Goal: Task Accomplishment & Management: Complete application form

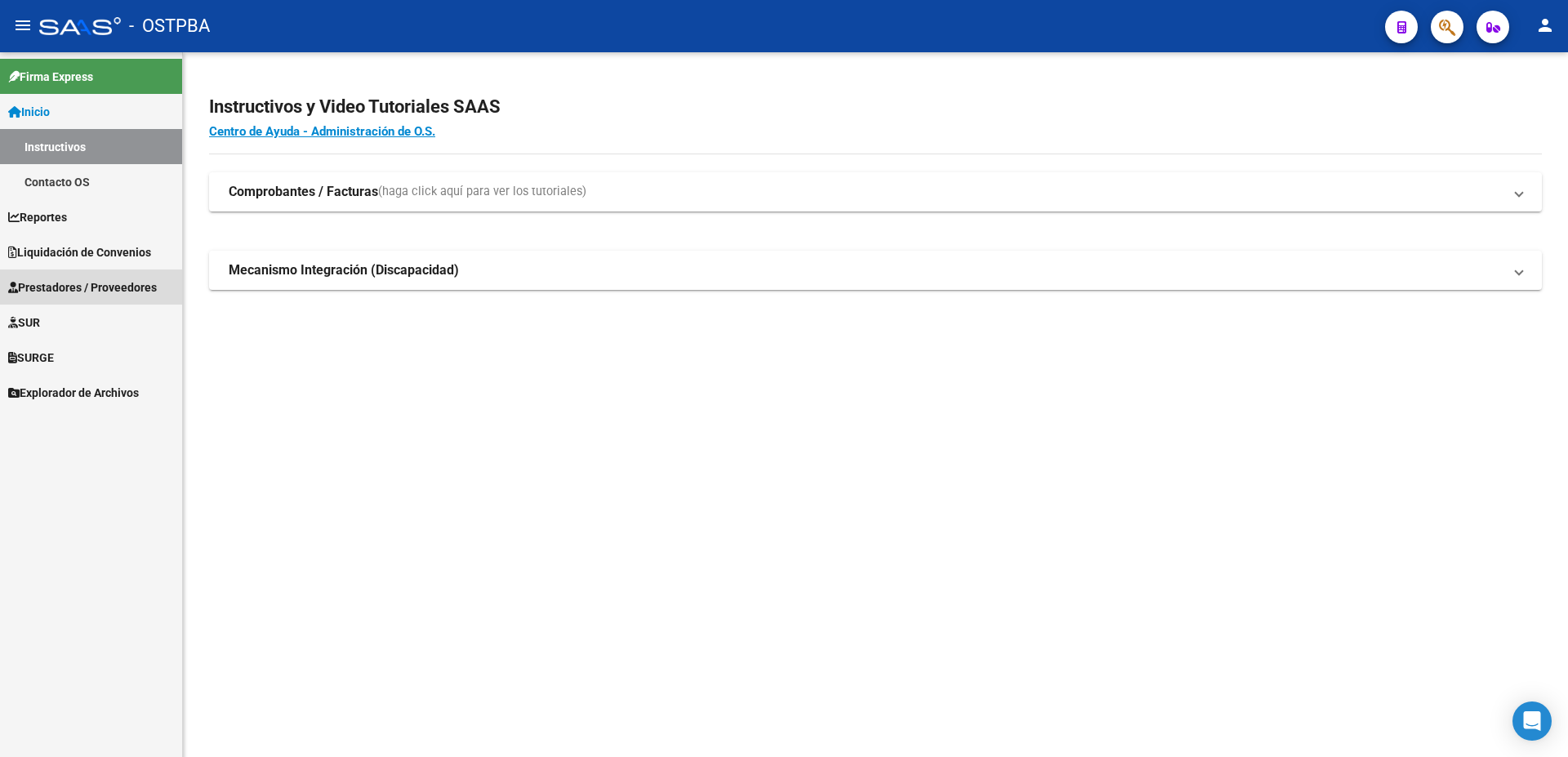
click at [45, 289] on span "Prestadores / Proveedores" at bounding box center [83, 287] width 149 height 18
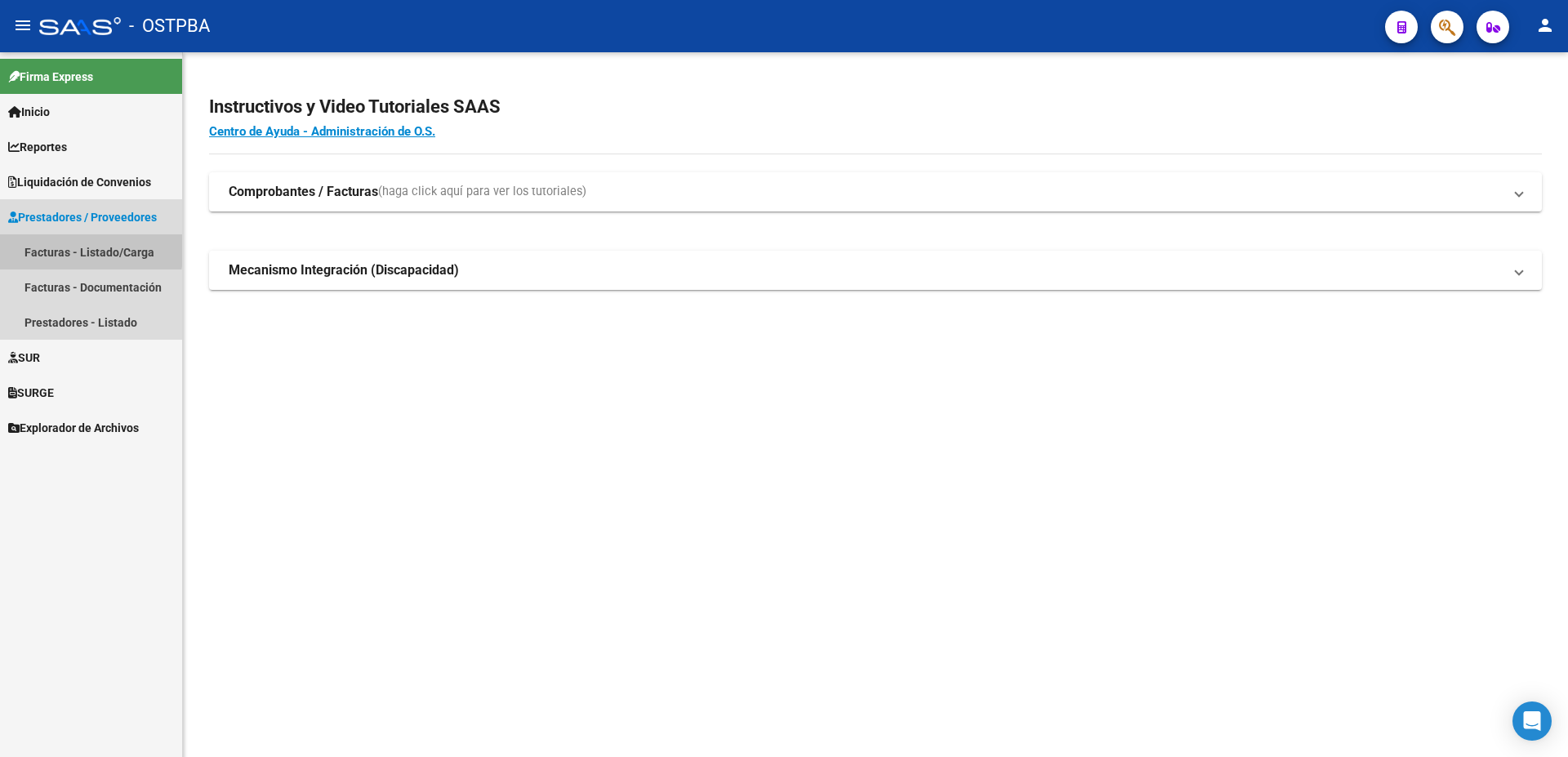
click at [43, 245] on link "Facturas - Listado/Carga" at bounding box center [91, 252] width 182 height 35
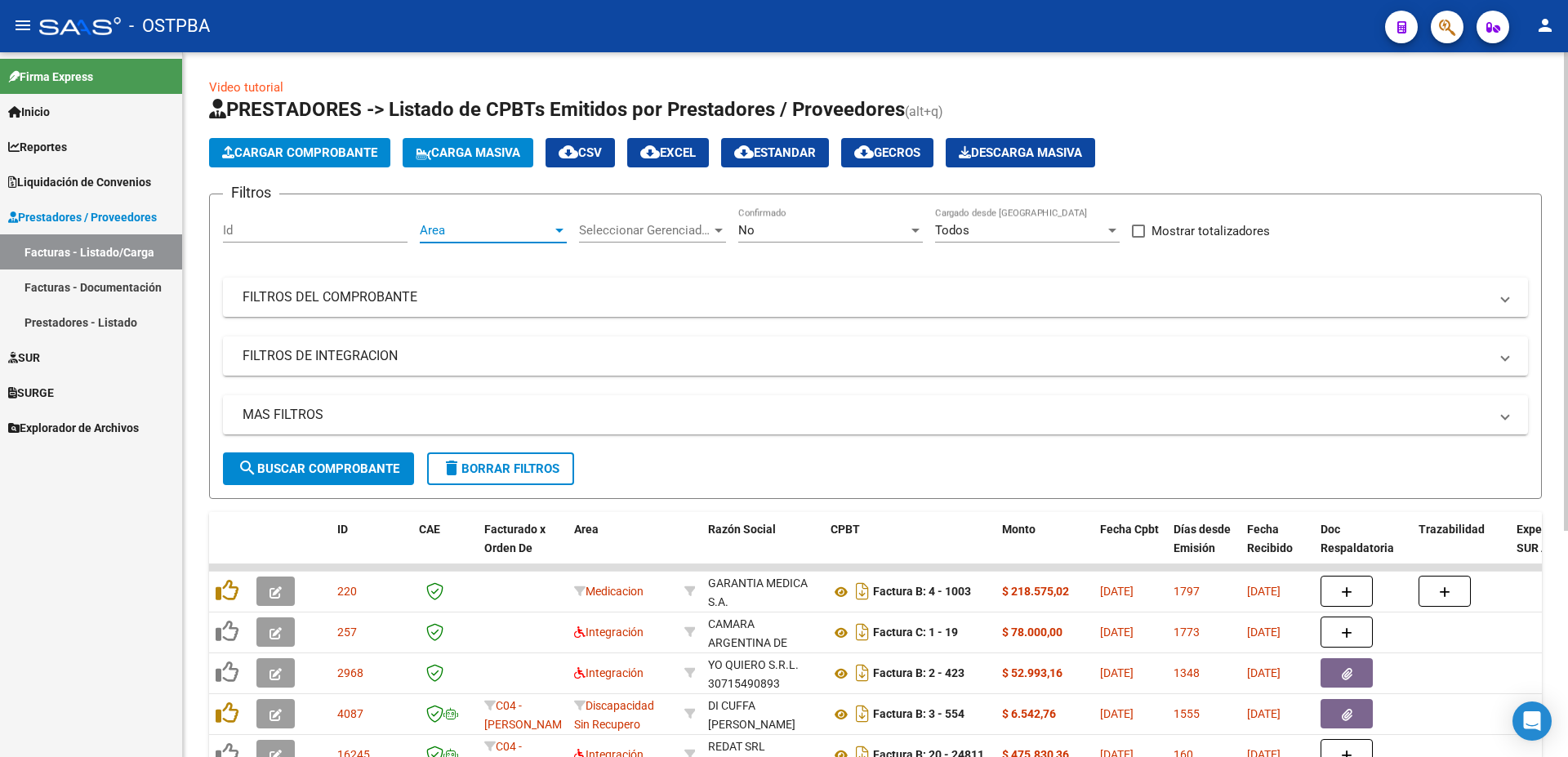
click at [559, 229] on div at bounding box center [559, 231] width 8 height 4
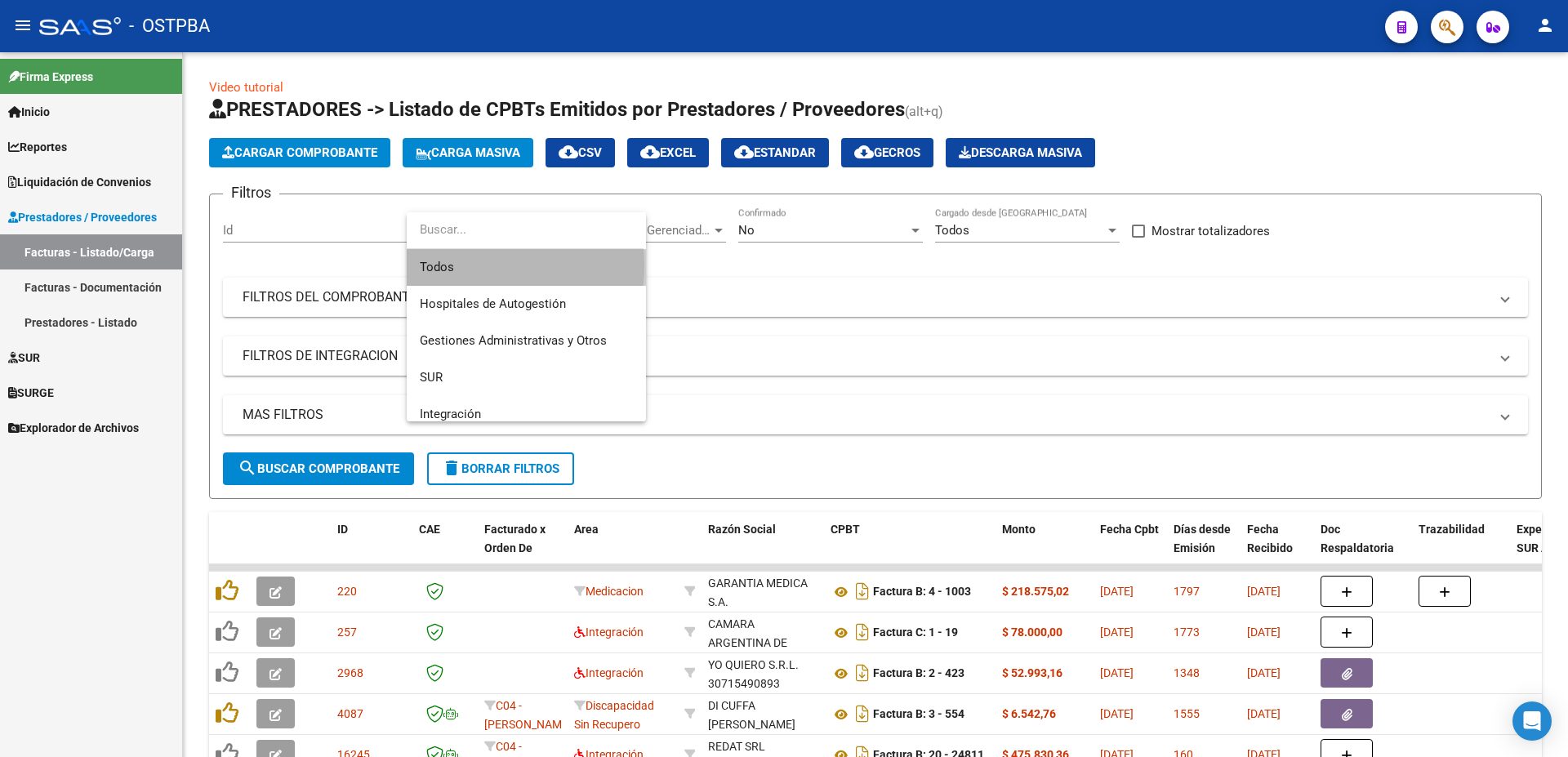
click at [471, 265] on span "Todos" at bounding box center [526, 267] width 214 height 36
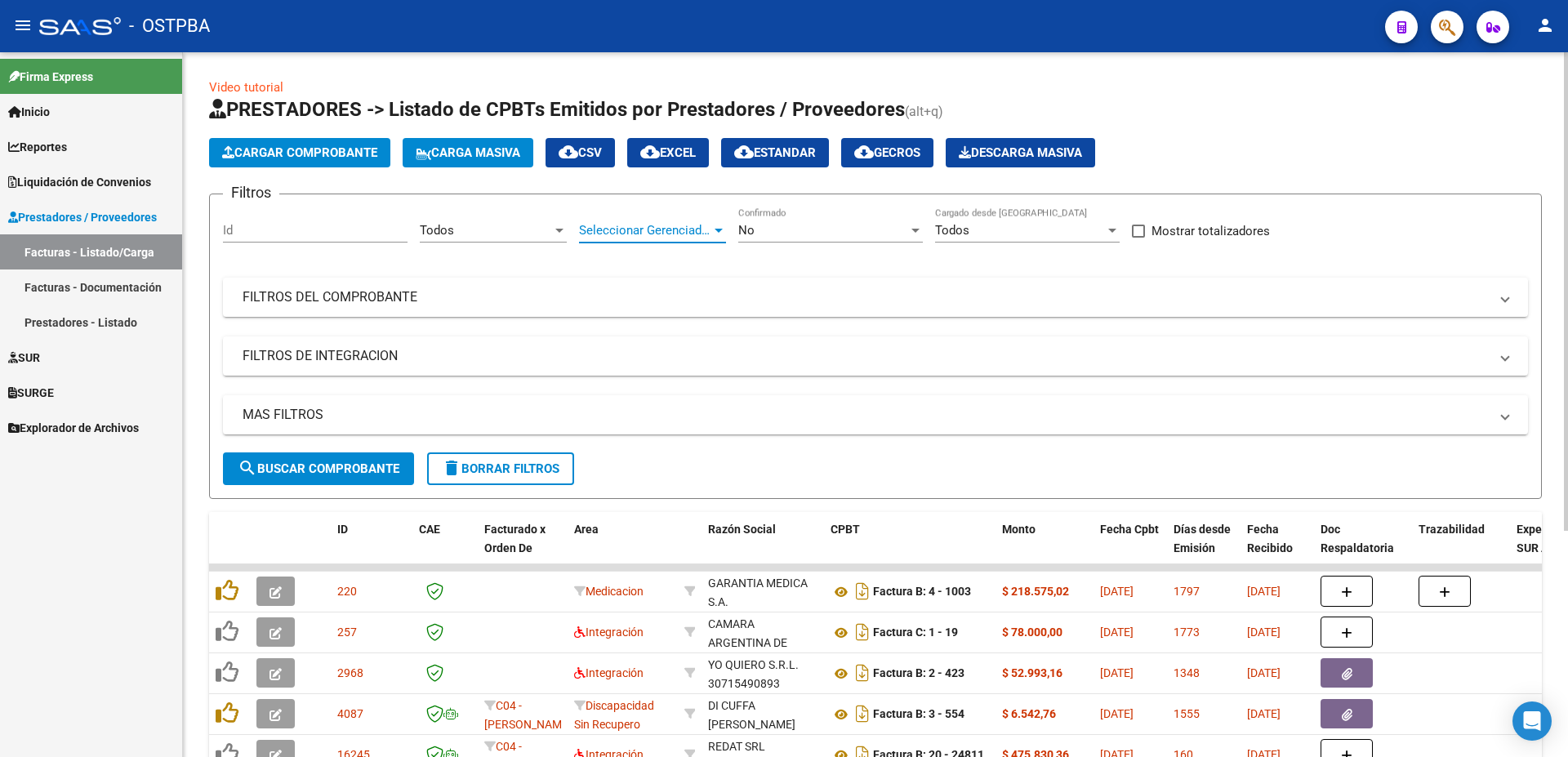
click at [713, 231] on div at bounding box center [719, 230] width 15 height 13
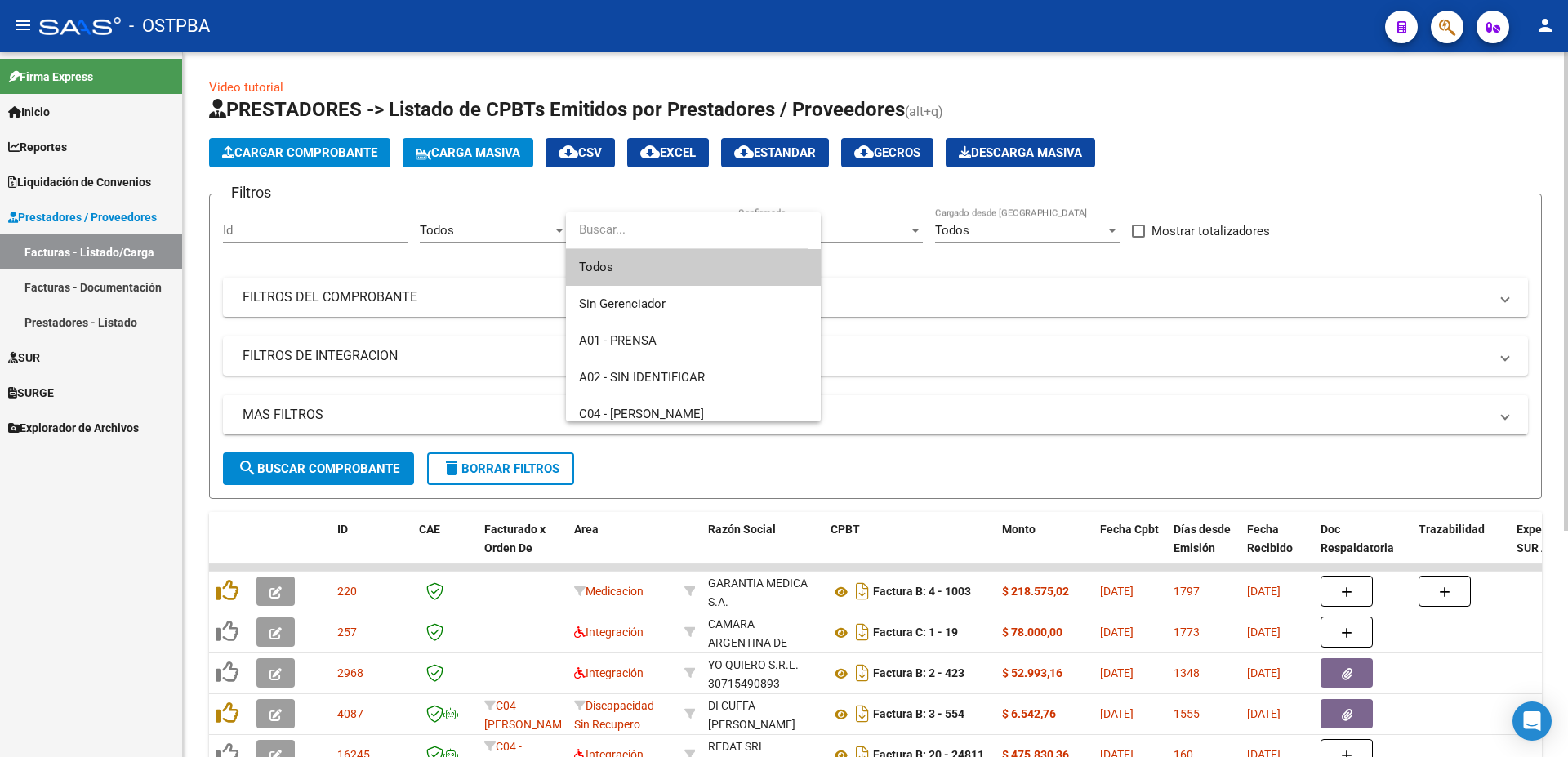
click at [639, 264] on span "Todos" at bounding box center [694, 267] width 229 height 36
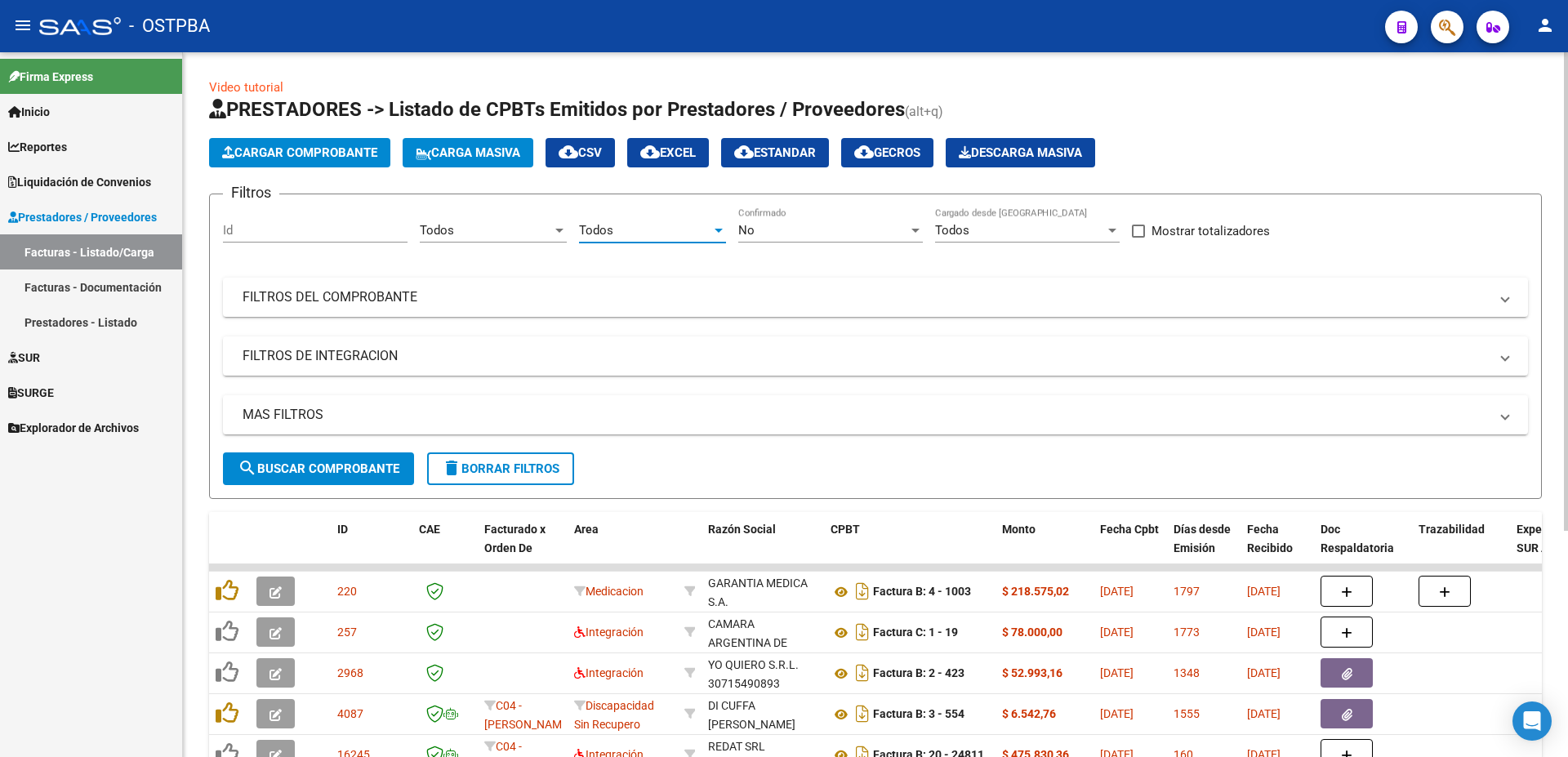
click at [914, 227] on div at bounding box center [915, 230] width 15 height 13
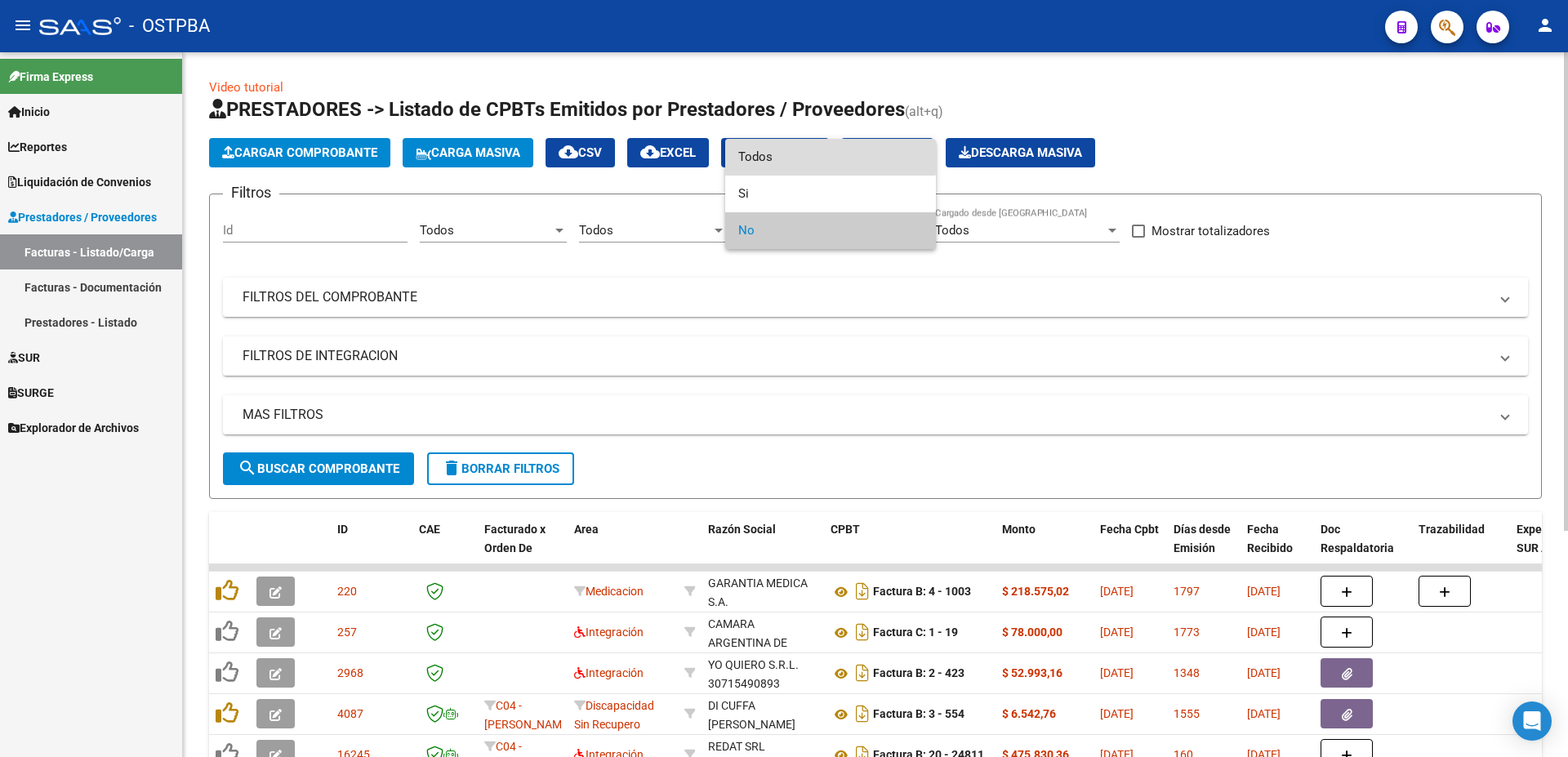
drag, startPoint x: 752, startPoint y: 154, endPoint x: 767, endPoint y: 169, distance: 21.2
click at [752, 155] on span "Todos" at bounding box center [830, 157] width 185 height 36
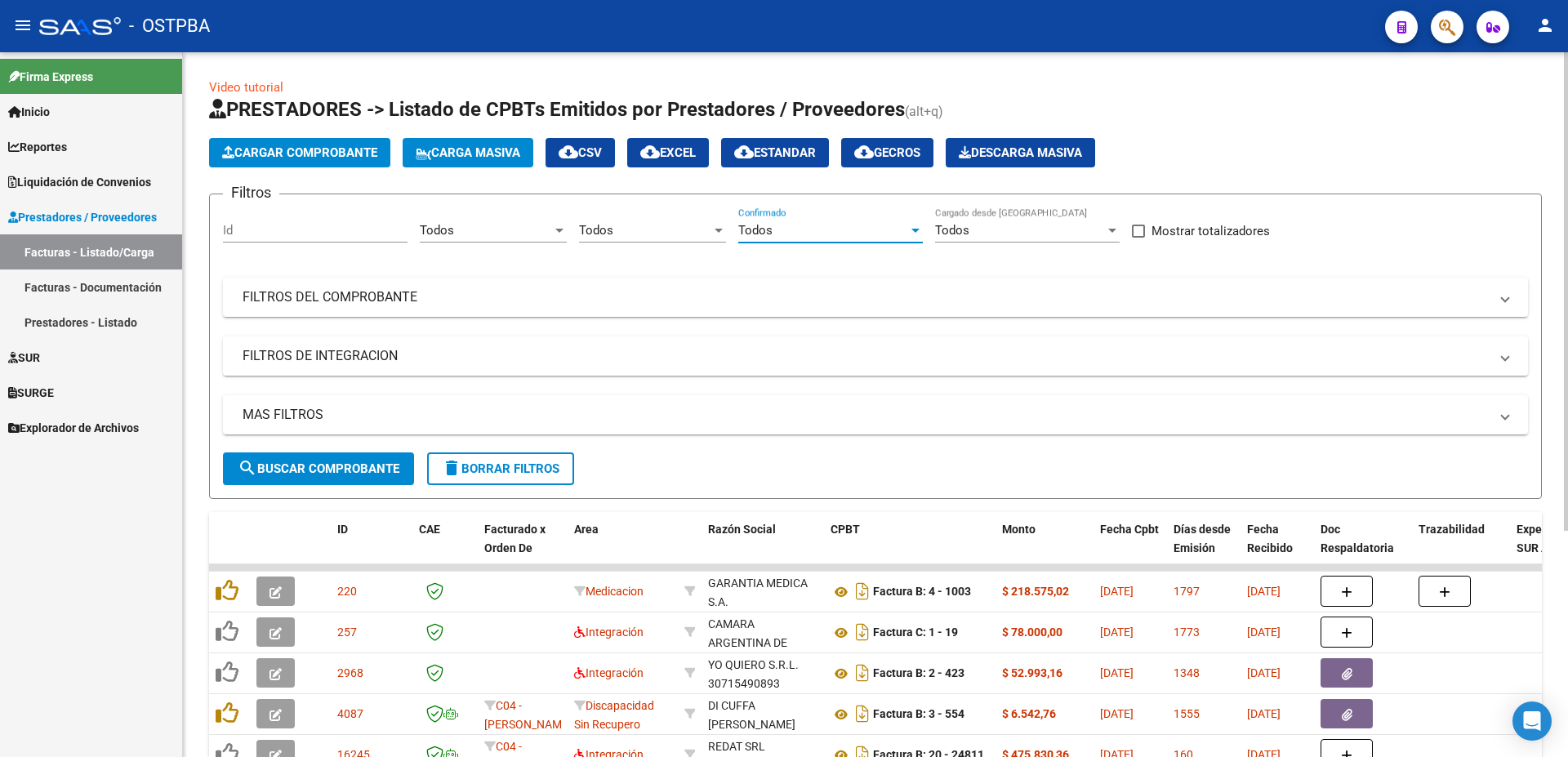
click at [1108, 229] on div at bounding box center [1112, 231] width 8 height 4
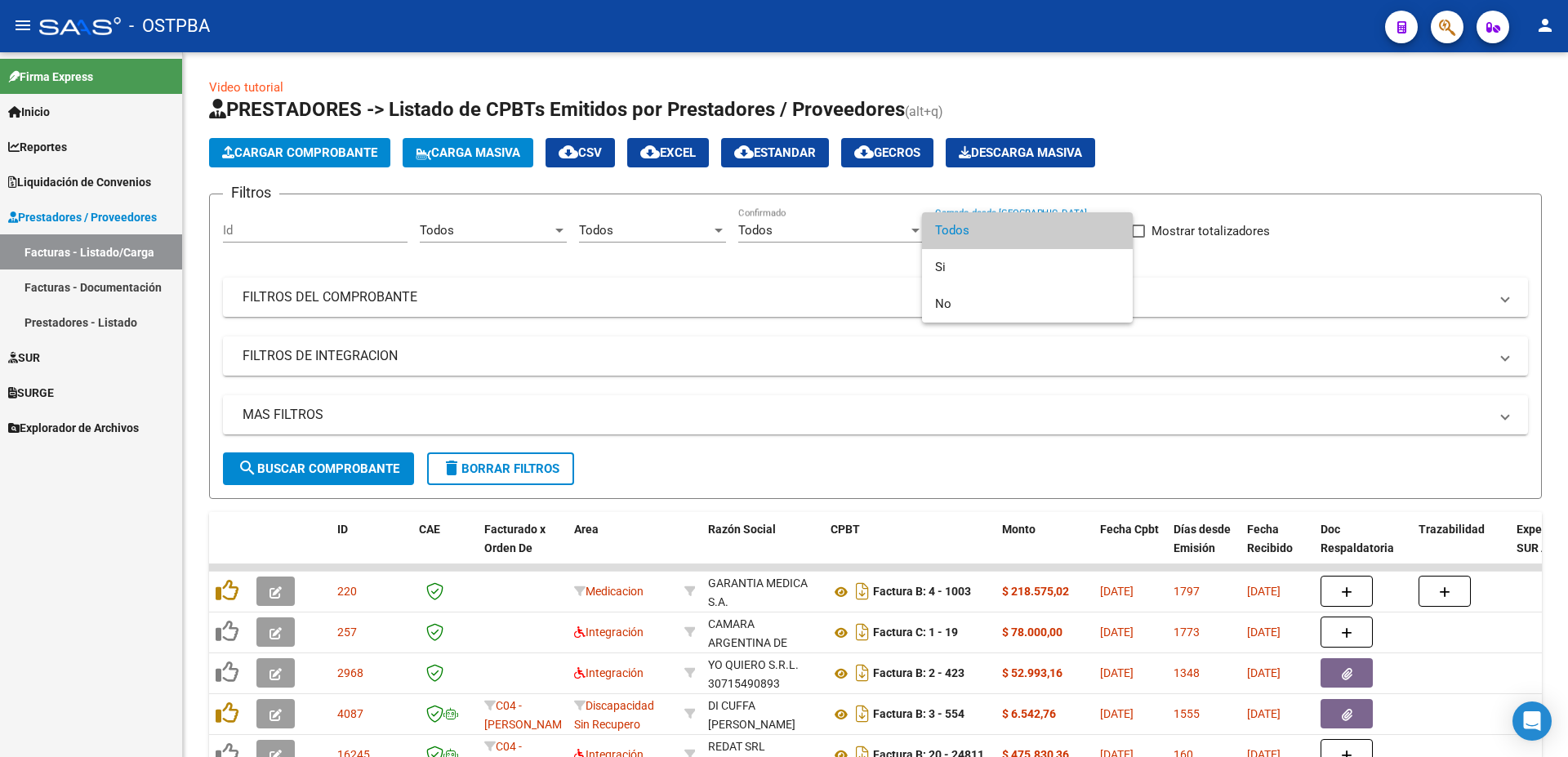
click at [966, 232] on span "Todos" at bounding box center [1027, 231] width 185 height 36
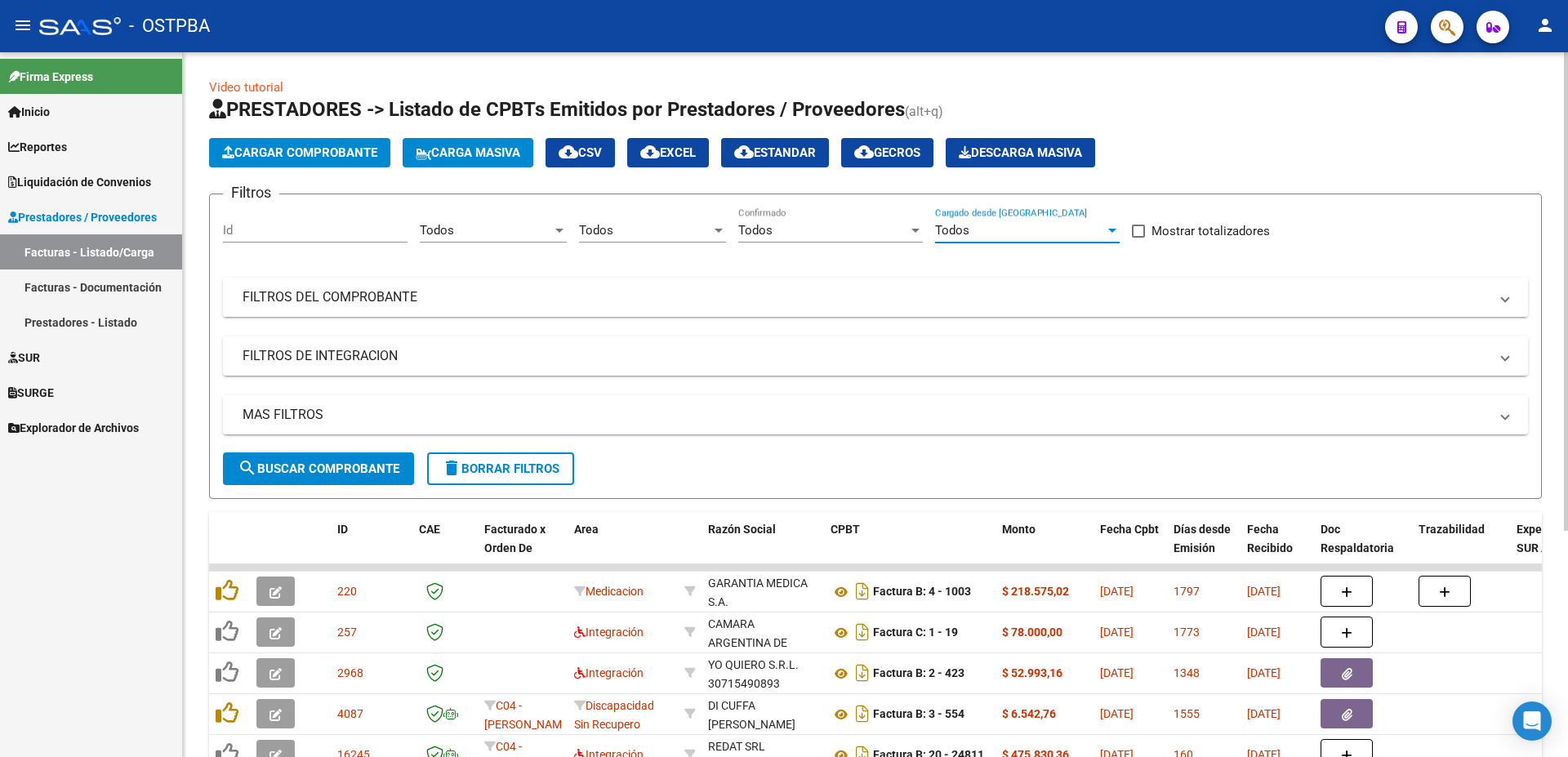
click at [284, 296] on mat-panel-title "FILTROS DEL COMPROBANTE" at bounding box center [865, 297] width 1246 height 18
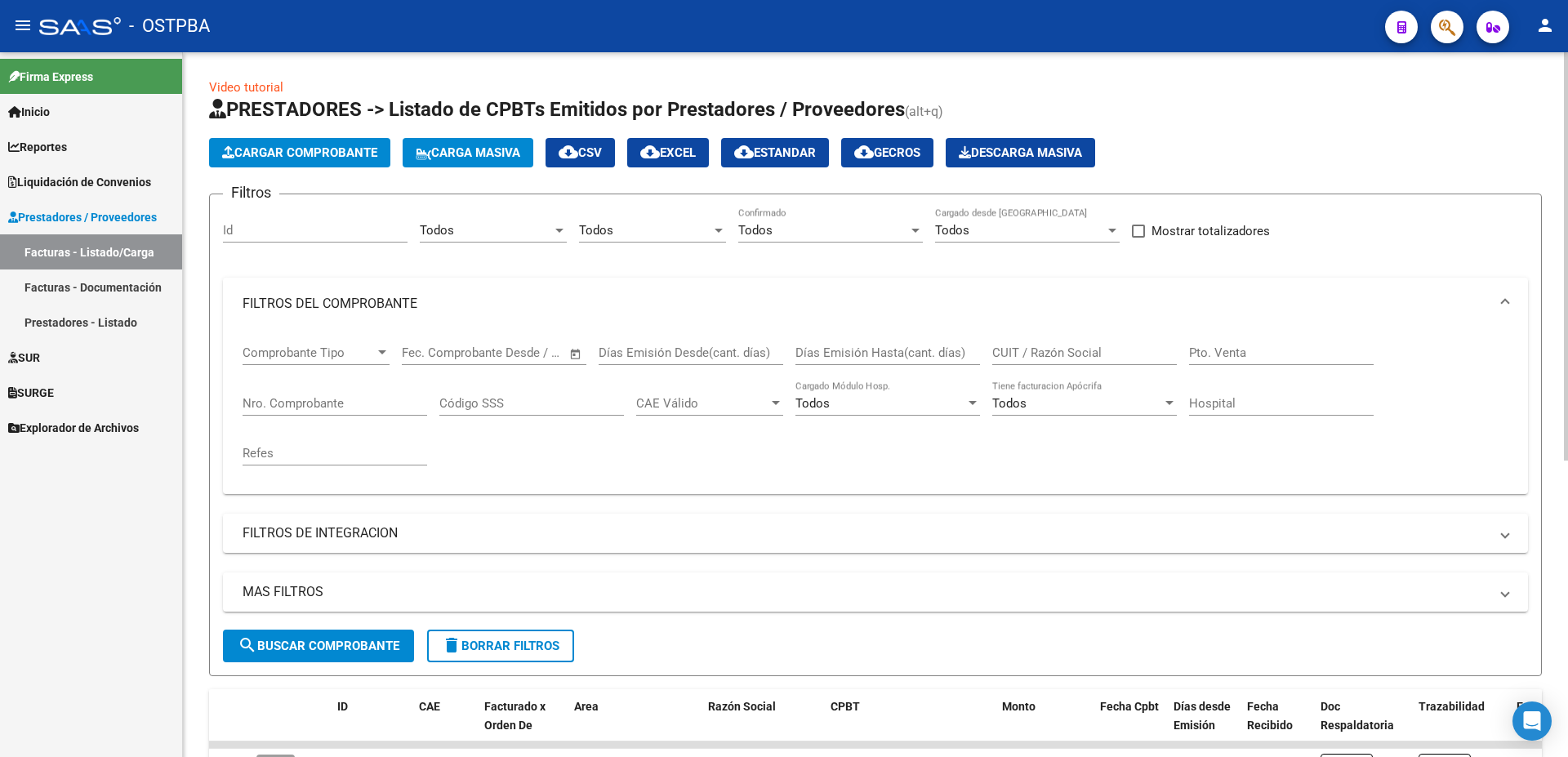
click at [254, 403] on input "Nro. Comprobante" at bounding box center [335, 403] width 185 height 15
type input "1062410"
click at [315, 638] on button "search Buscar Comprobante" at bounding box center [318, 646] width 191 height 33
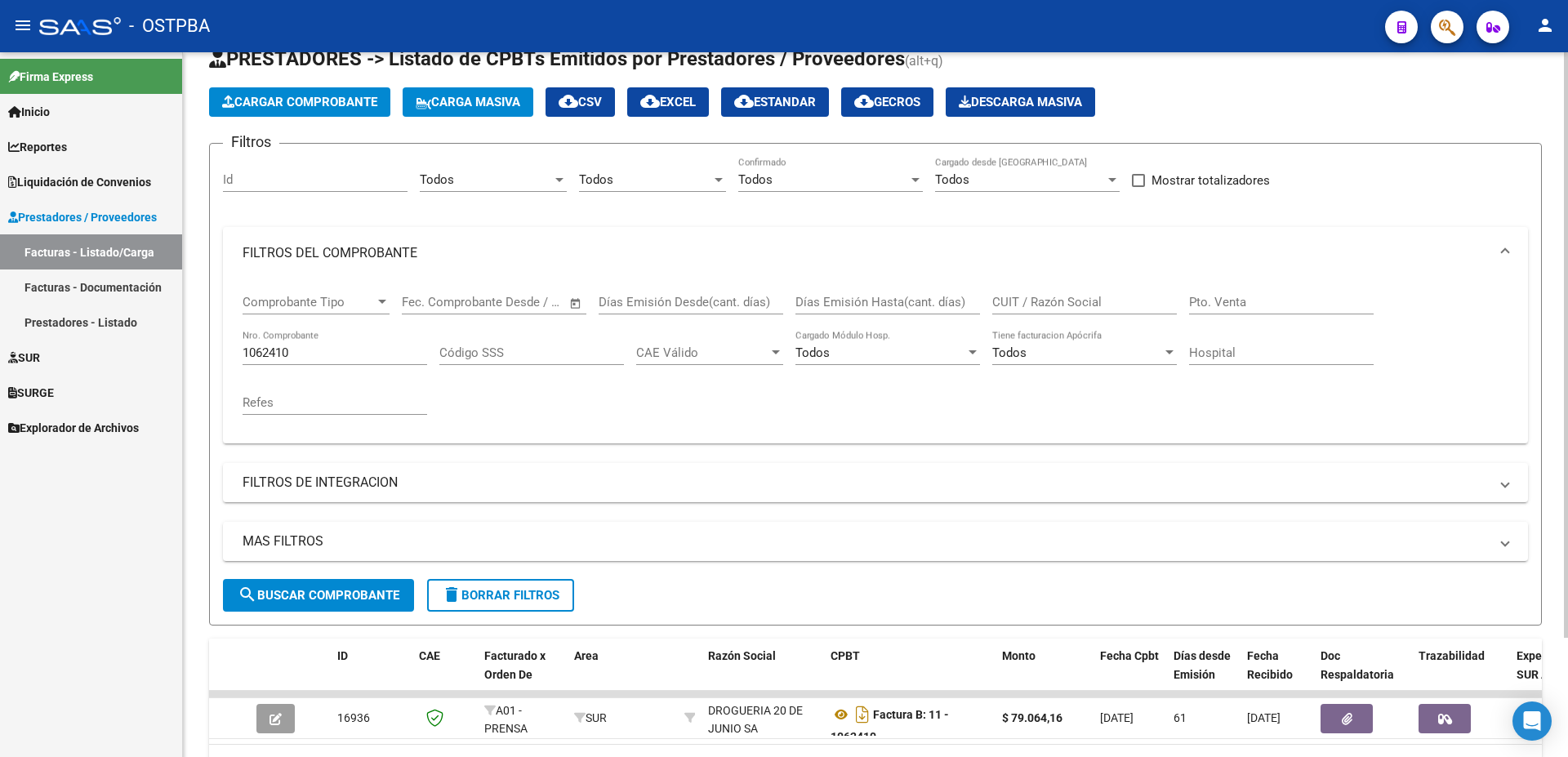
scroll to position [144, 0]
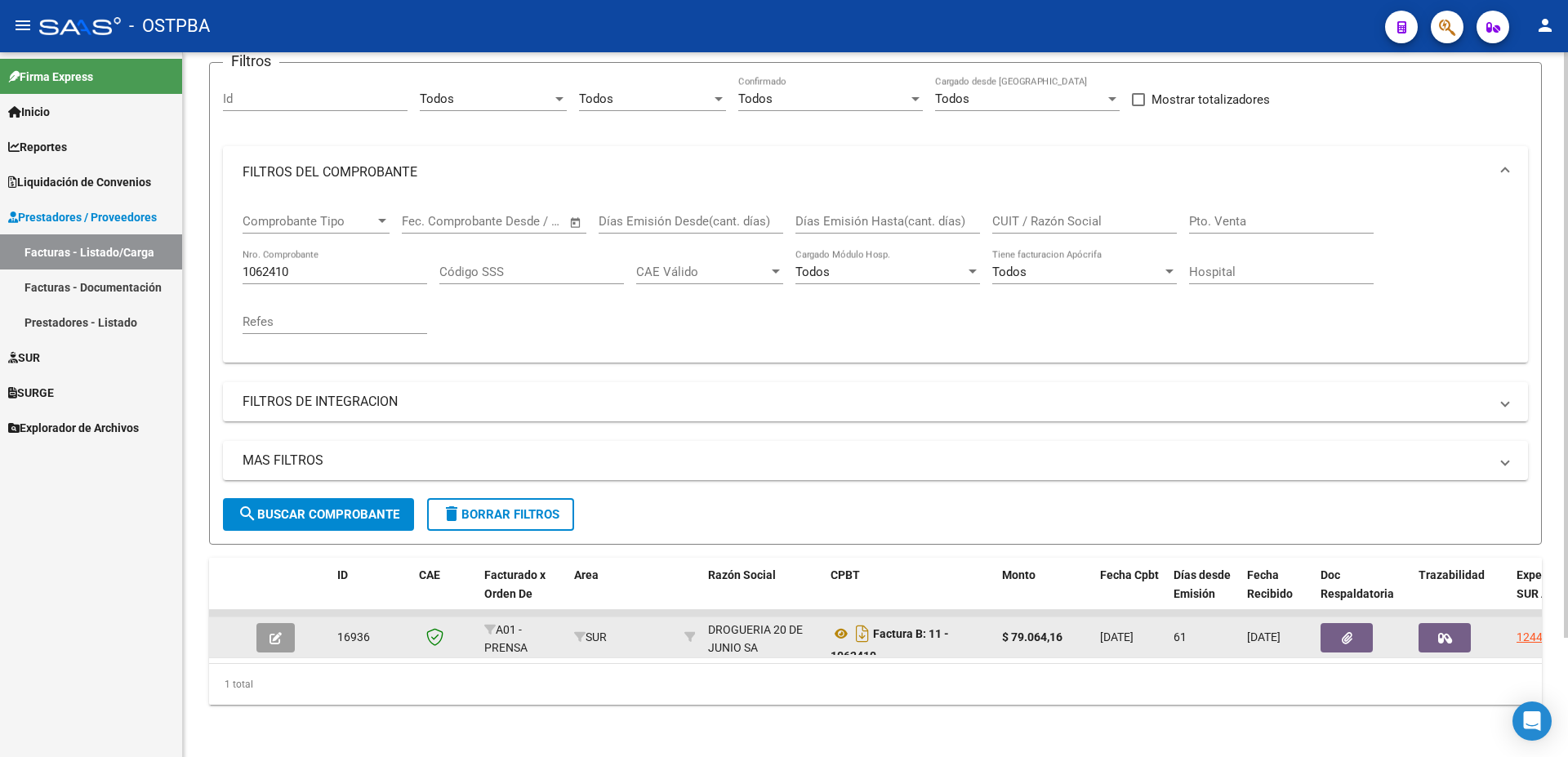
click at [267, 631] on button "button" at bounding box center [275, 638] width 38 height 29
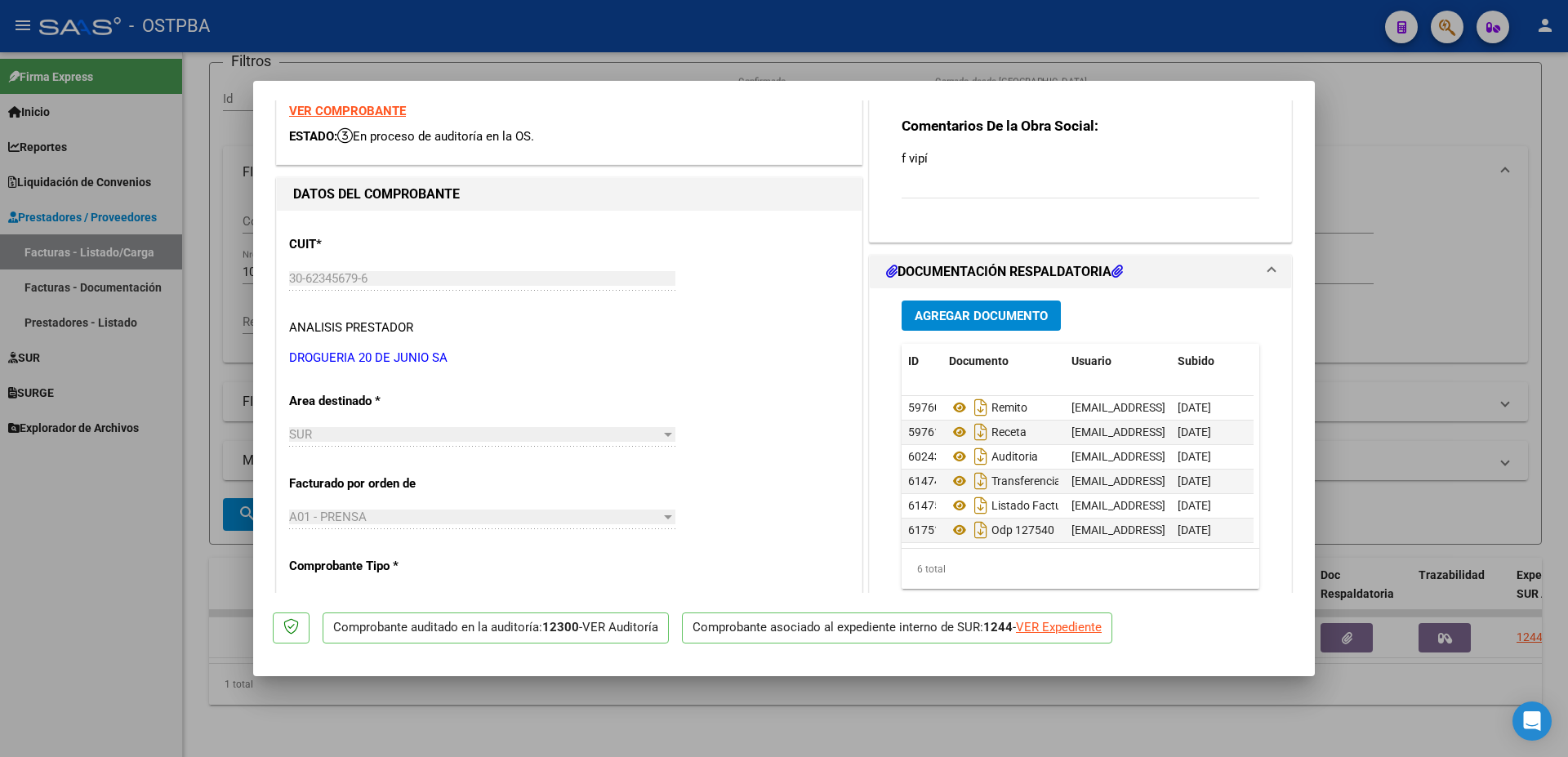
scroll to position [12, 0]
click at [945, 314] on span "Agregar Documento" at bounding box center [981, 316] width 133 height 15
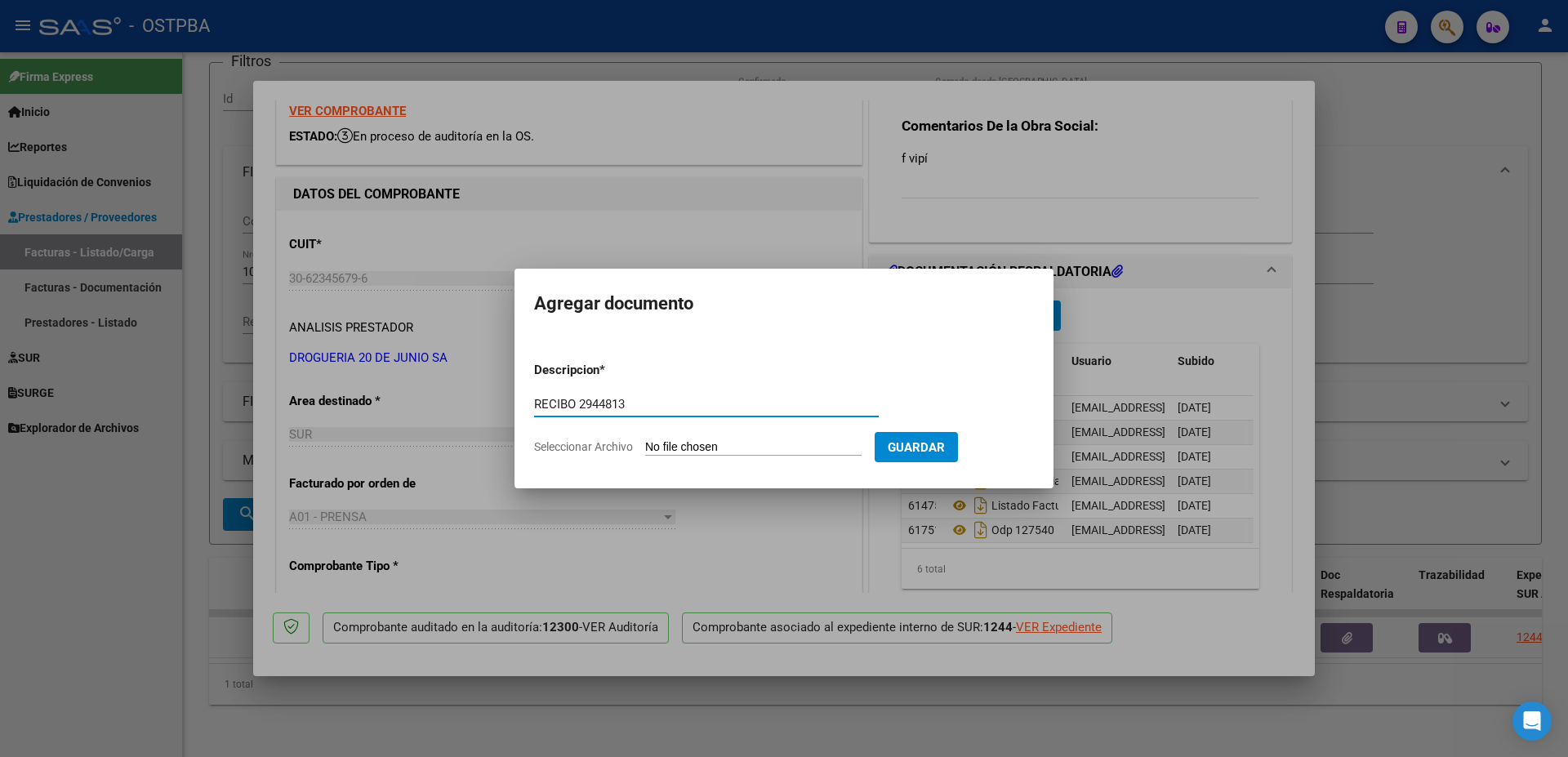
type input "RECIBO 2944813"
click at [739, 447] on input "Seleccionar Archivo" at bounding box center [754, 447] width 216 height 15
type input "C:\fakepath\IMG_20250910_0002.pdf"
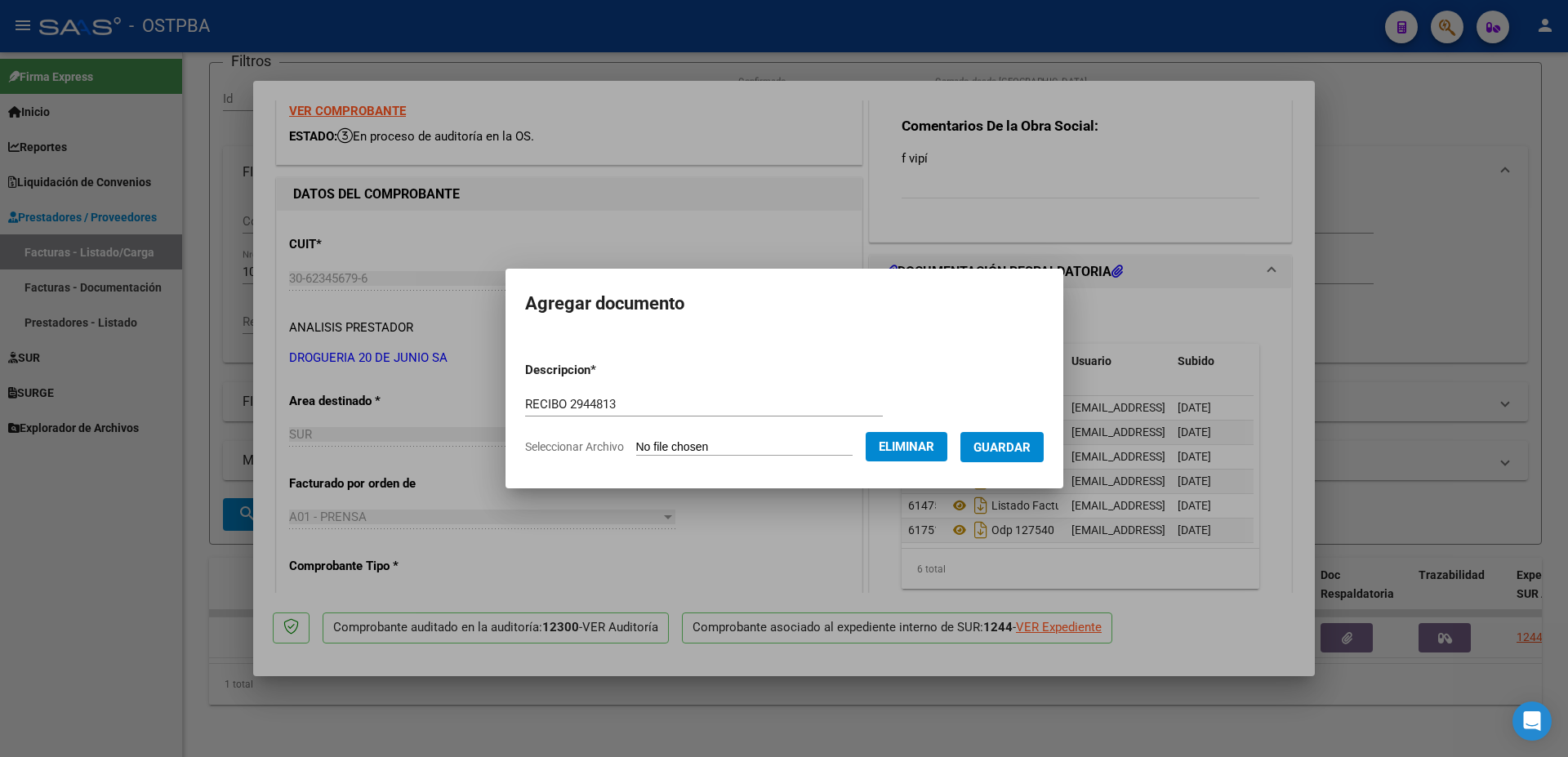
click at [1024, 439] on span "Guardar" at bounding box center [1002, 446] width 57 height 15
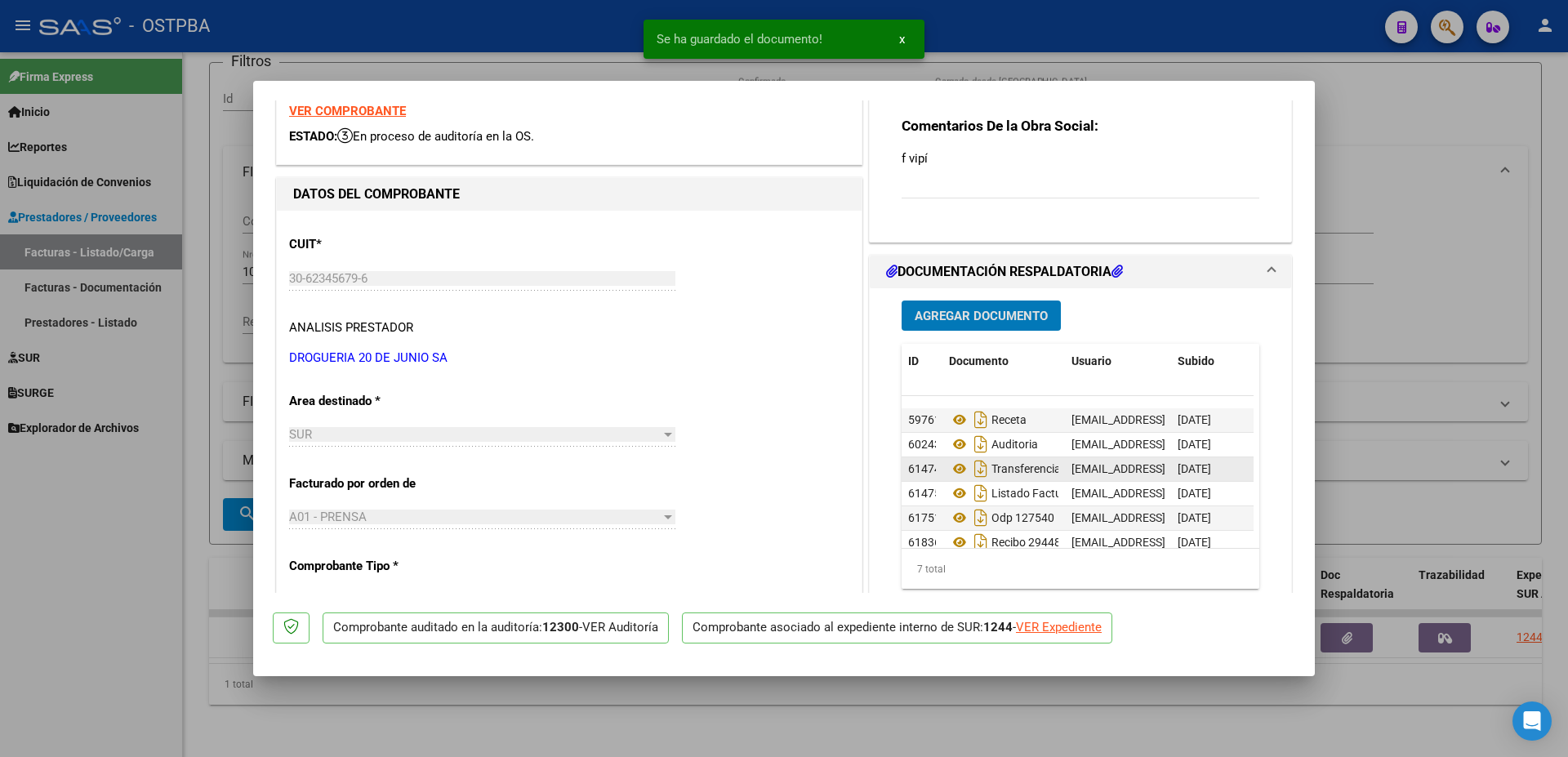
scroll to position [36, 0]
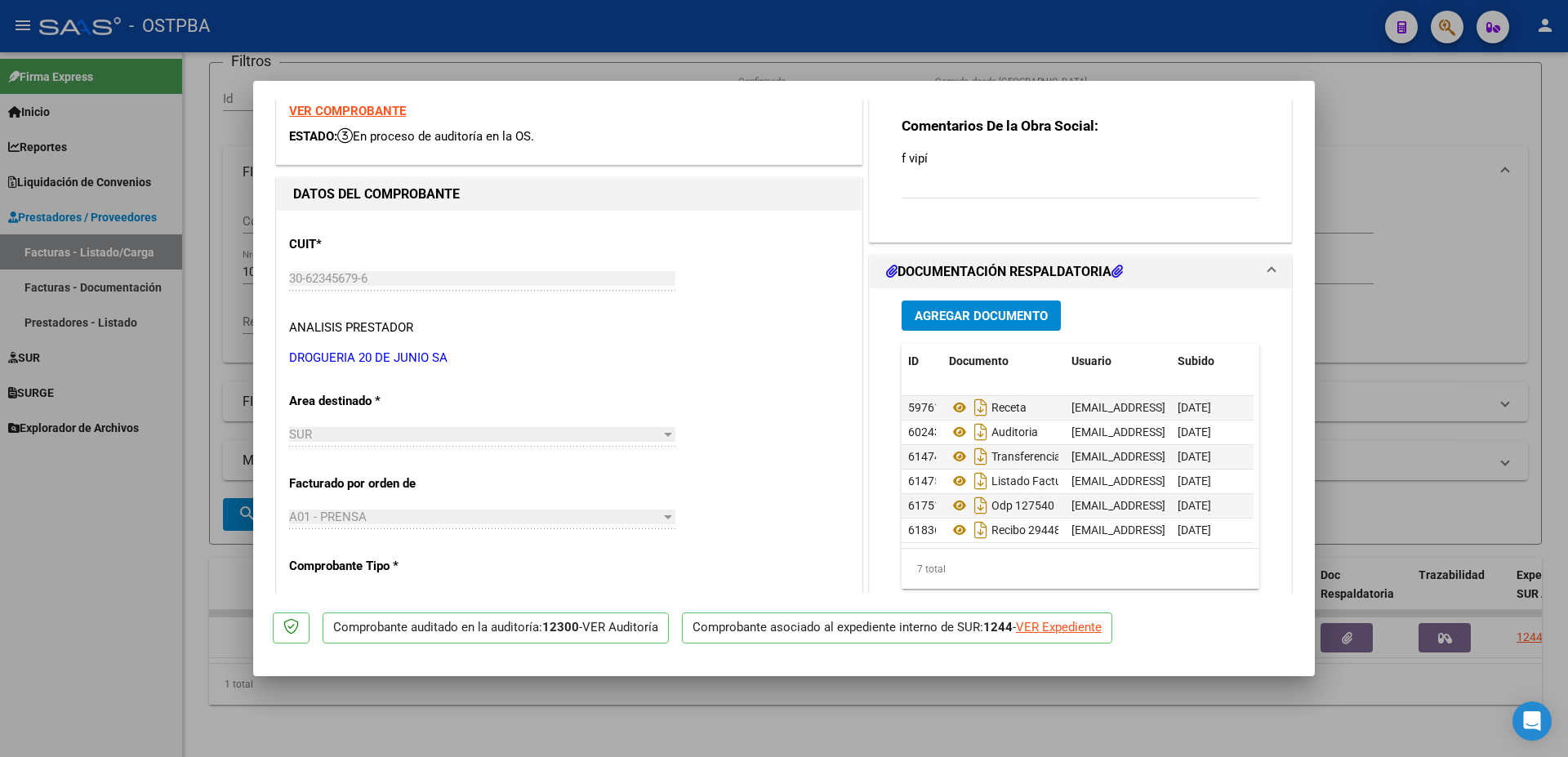
click at [891, 707] on div at bounding box center [784, 378] width 1568 height 757
type input "$ 0,00"
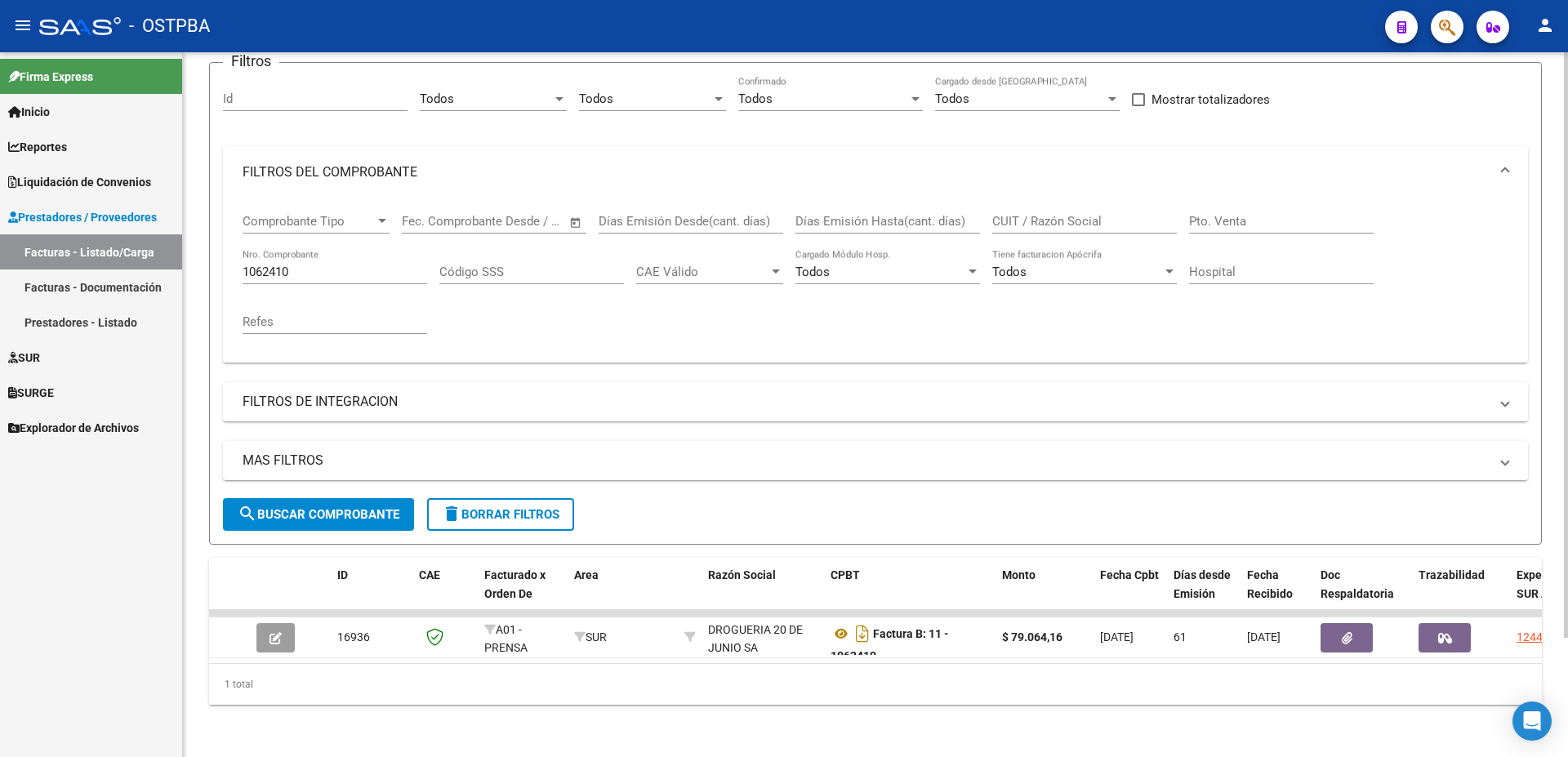
click at [329, 264] on input "1062410" at bounding box center [335, 272] width 185 height 15
type input "1062411"
click at [320, 507] on span "search Buscar Comprobante" at bounding box center [318, 514] width 162 height 15
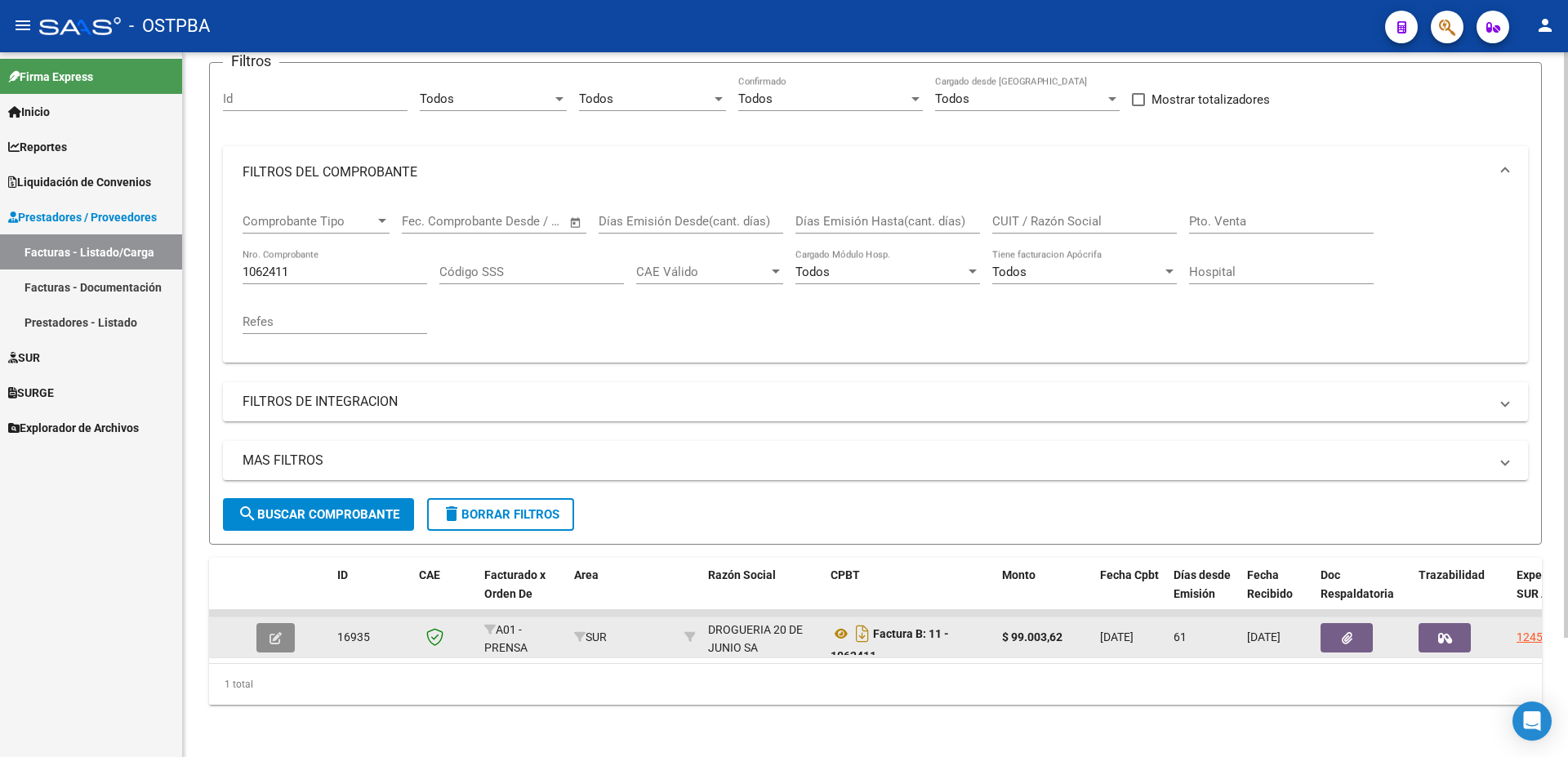
click at [284, 631] on button "button" at bounding box center [275, 638] width 38 height 29
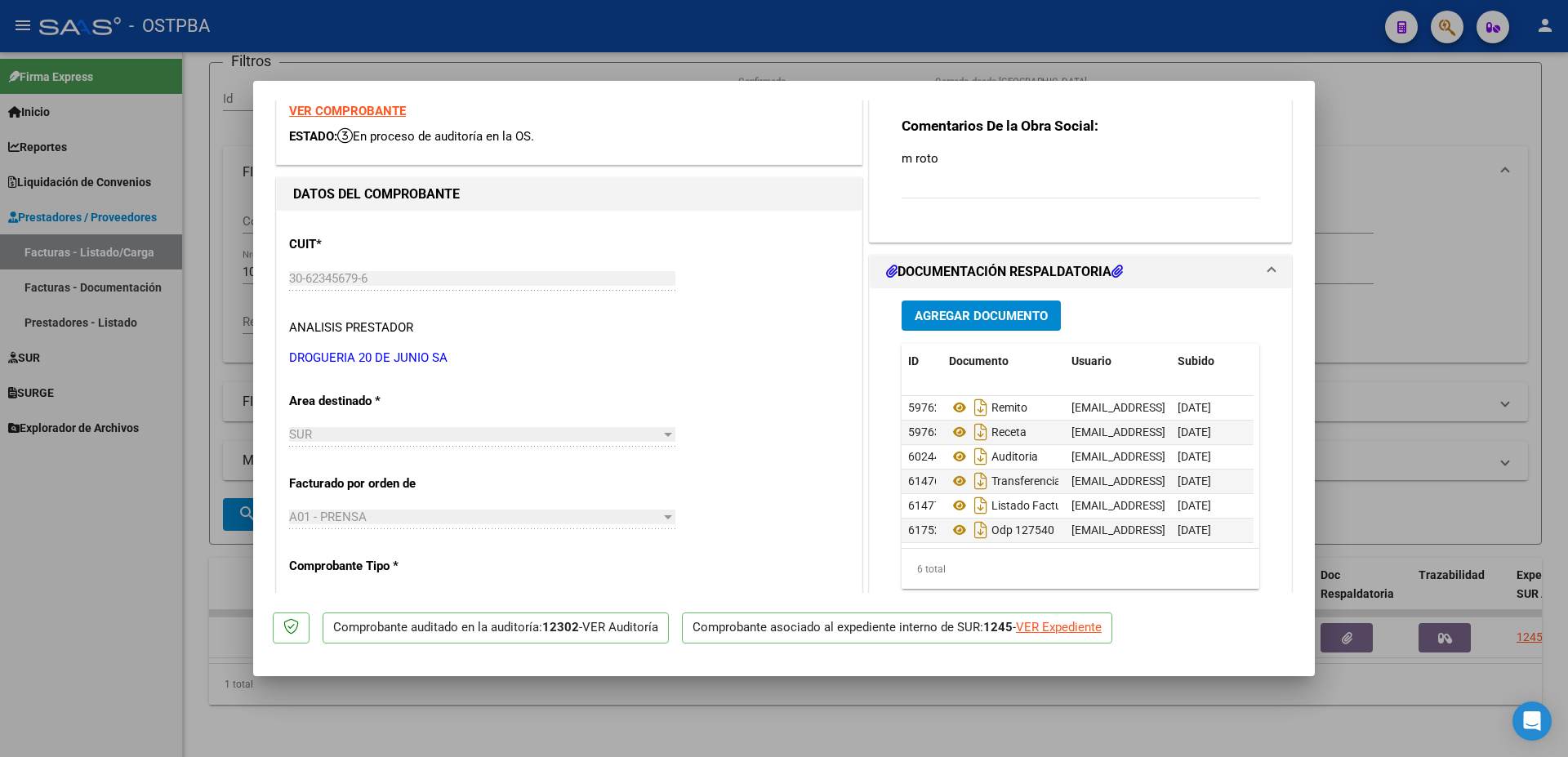
scroll to position [12, 0]
click at [994, 314] on span "Agregar Documento" at bounding box center [981, 316] width 133 height 15
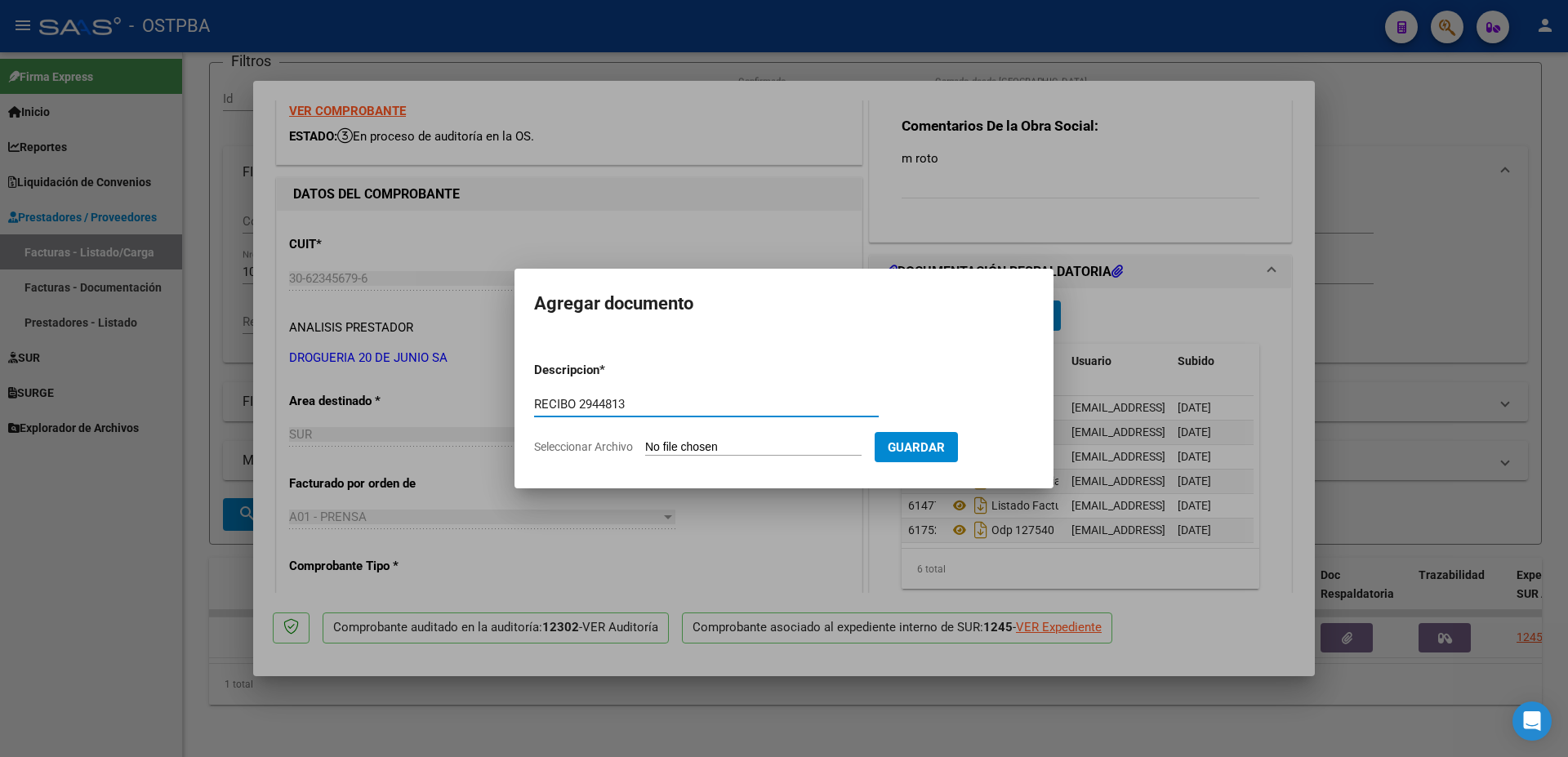
type input "RECIBO 2944813"
click at [695, 447] on input "Seleccionar Archivo" at bounding box center [754, 447] width 216 height 15
type input "C:\fakepath\IMG_20250910_0002.pdf"
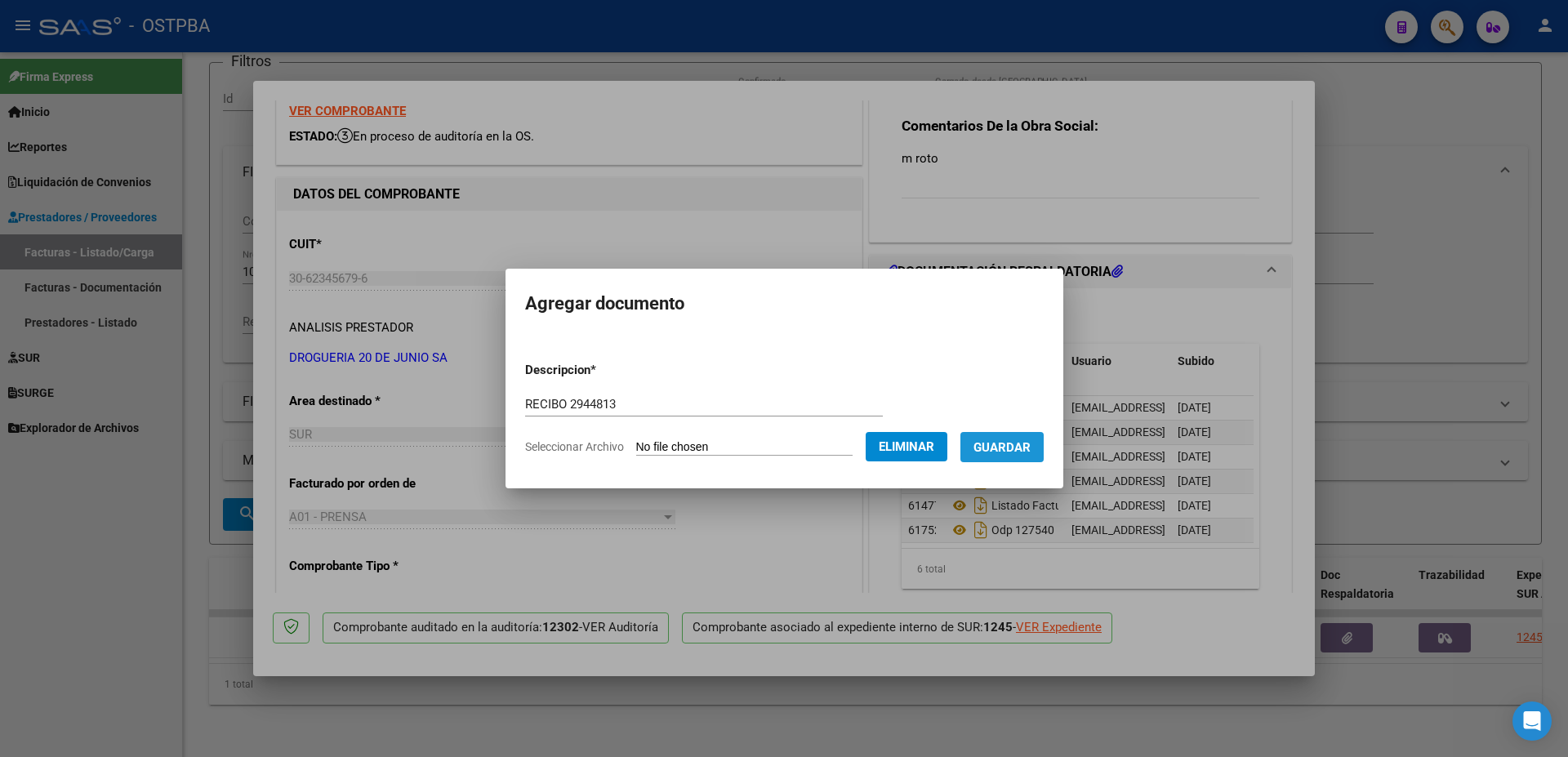
click at [1028, 449] on span "Guardar" at bounding box center [1002, 447] width 57 height 15
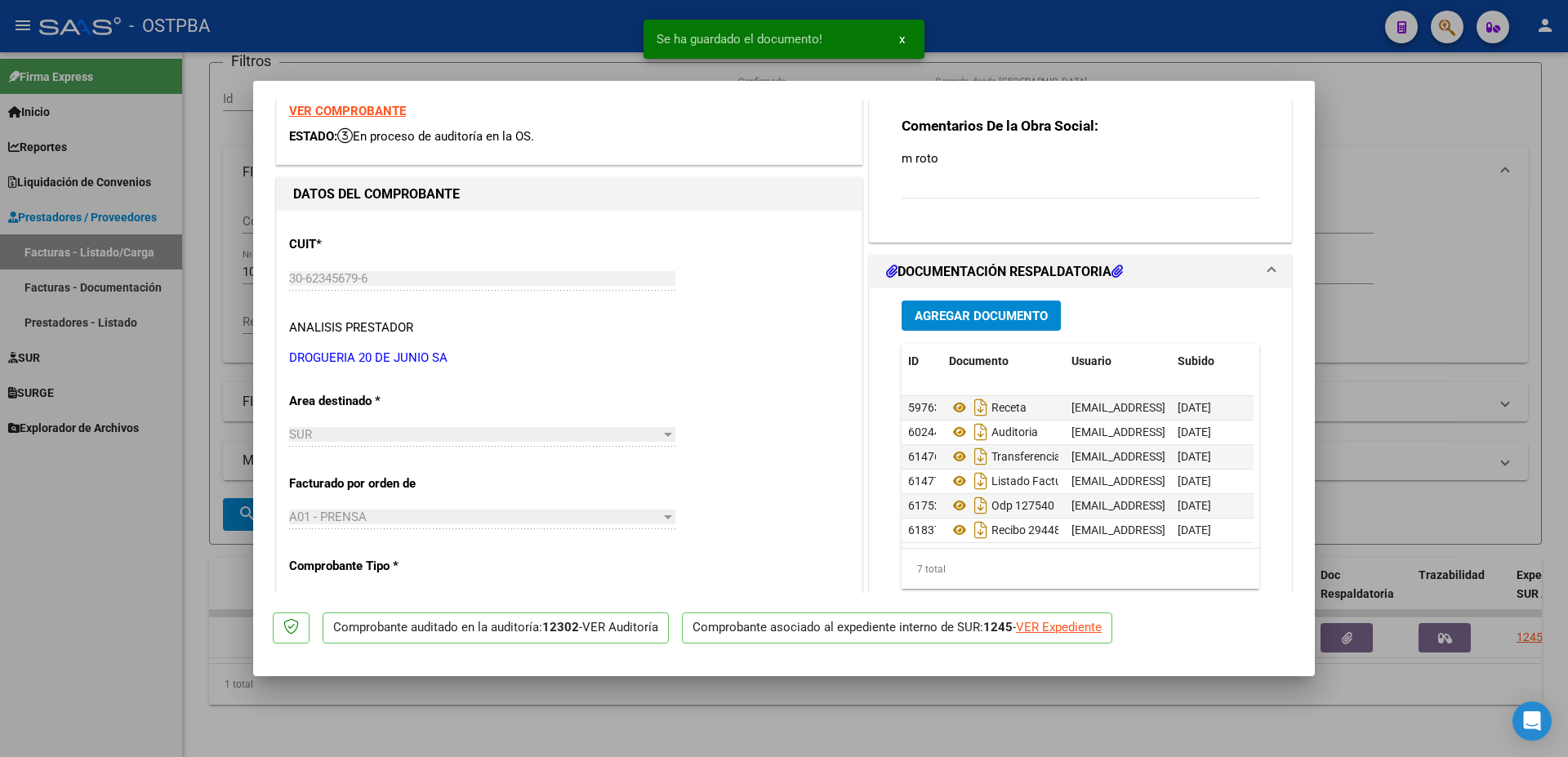
scroll to position [36, 0]
click at [793, 711] on div at bounding box center [784, 378] width 1568 height 757
type input "$ 0,00"
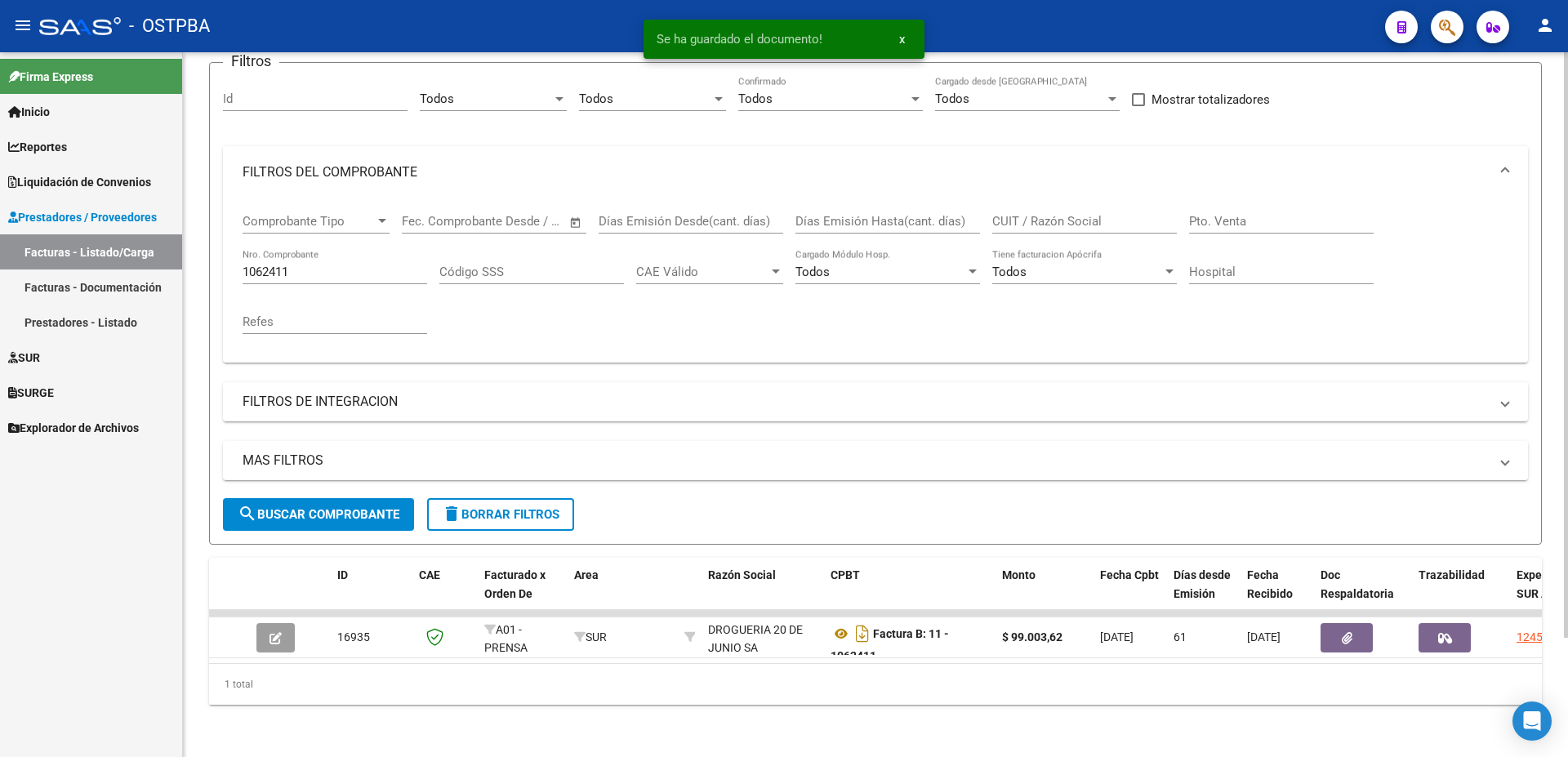
click at [310, 264] on input "1062411" at bounding box center [335, 272] width 185 height 15
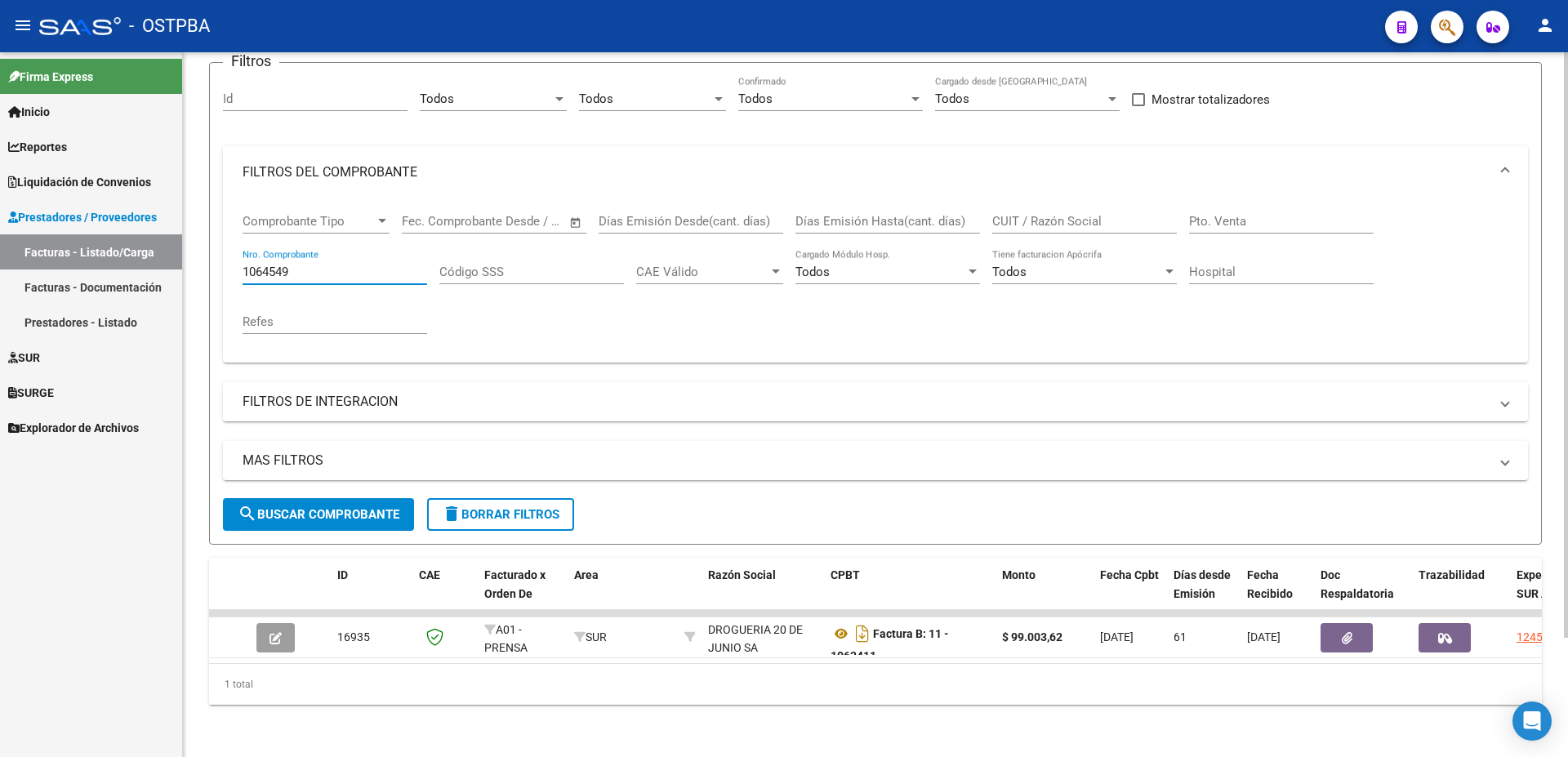
type input "1064549"
click at [302, 507] on span "search Buscar Comprobante" at bounding box center [318, 514] width 162 height 15
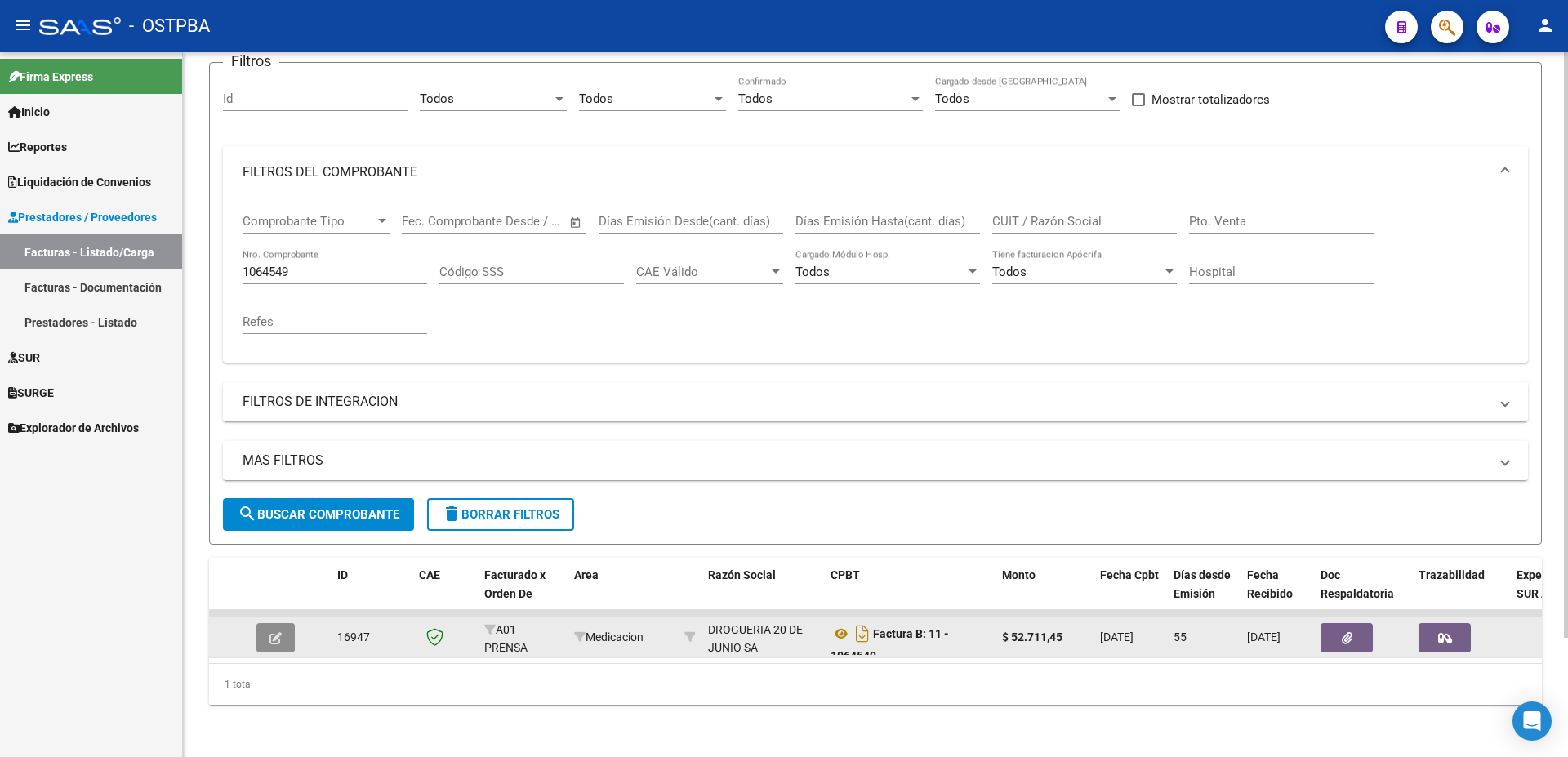
click at [272, 632] on icon "button" at bounding box center [275, 637] width 12 height 12
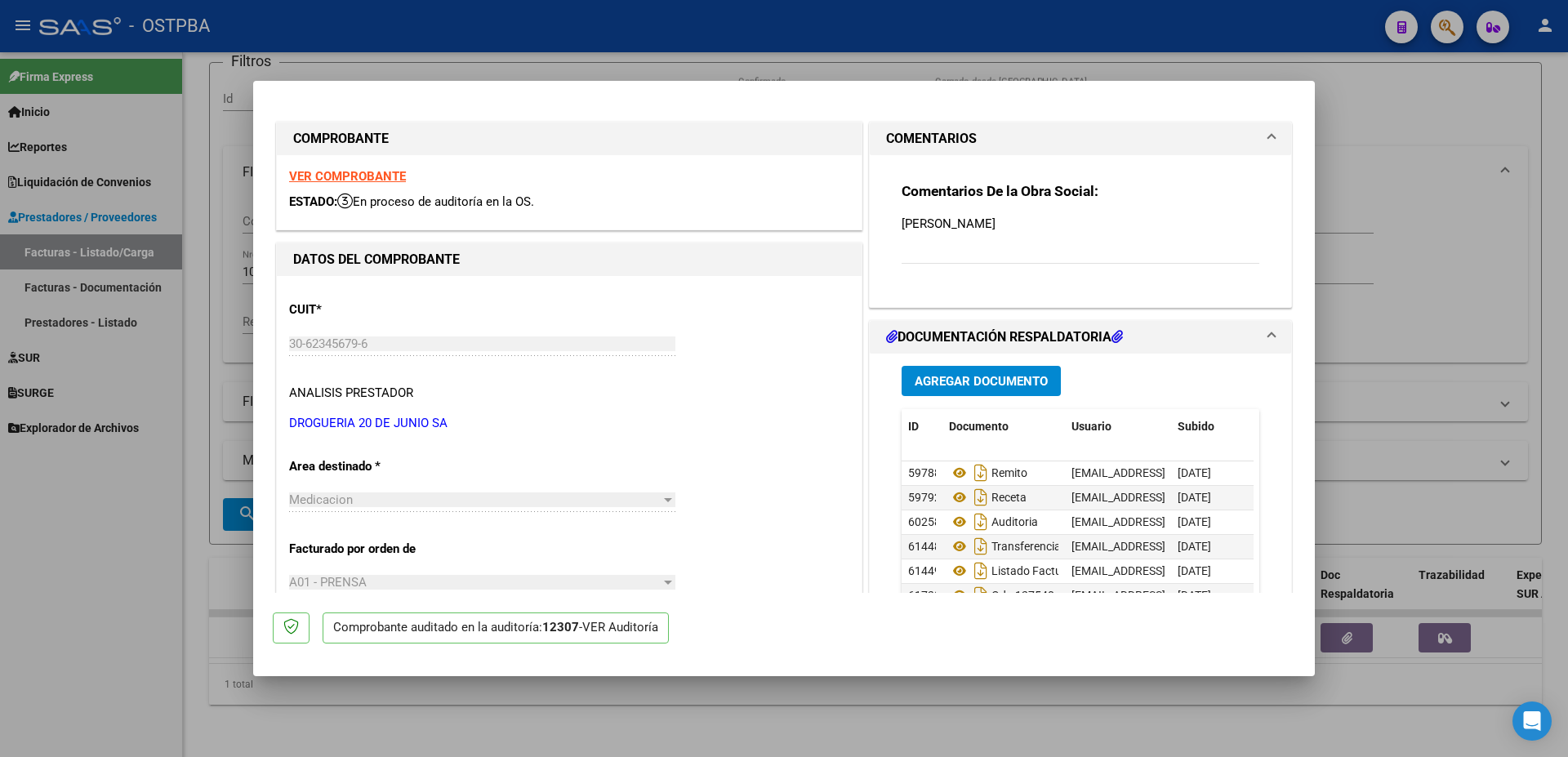
click at [983, 383] on span "Agregar Documento" at bounding box center [981, 382] width 133 height 15
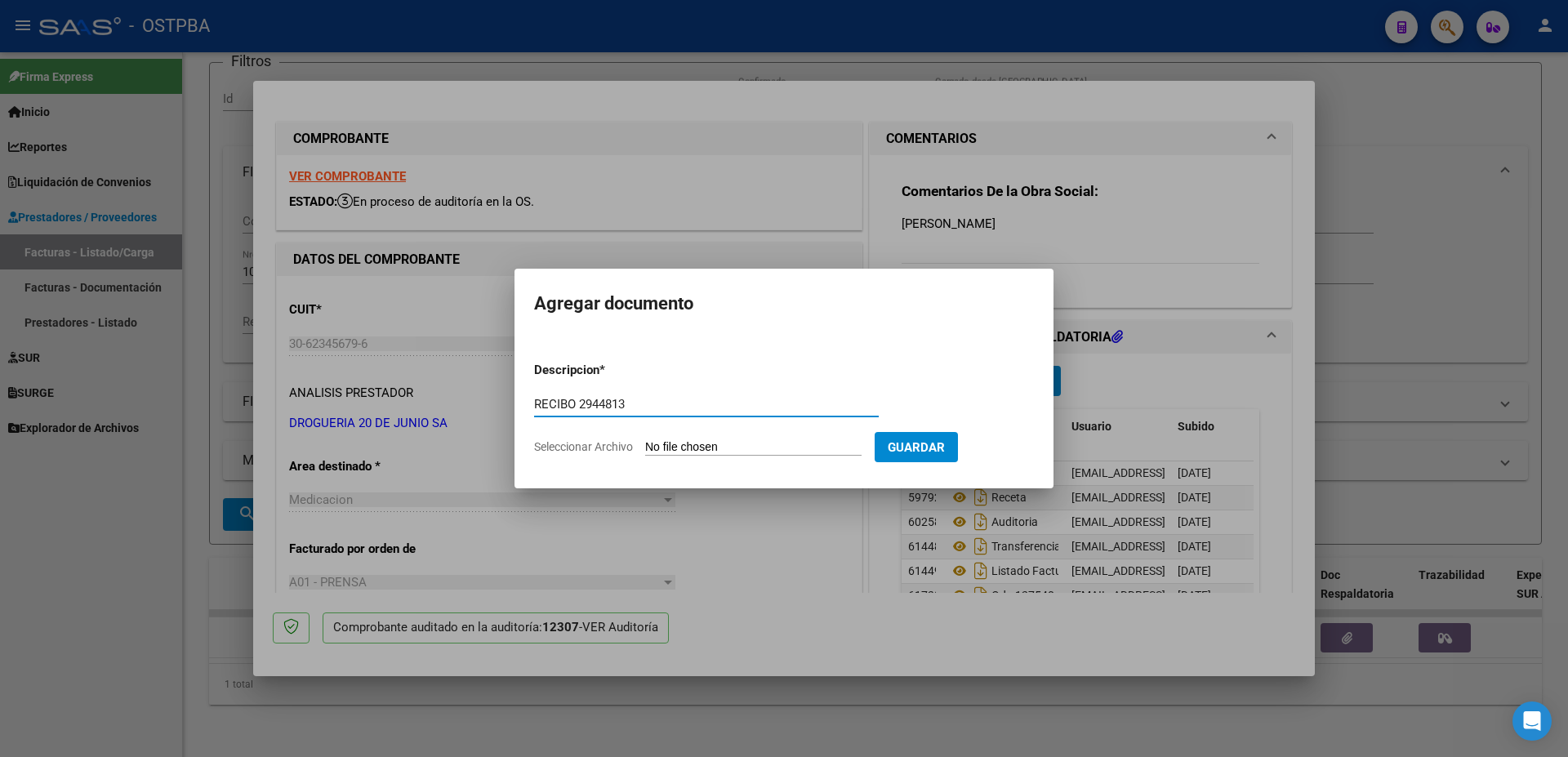
type input "RECIBO 2944813"
click at [693, 452] on input "Seleccionar Archivo" at bounding box center [754, 447] width 216 height 15
type input "C:\fakepath\IMG_20250910_0002.pdf"
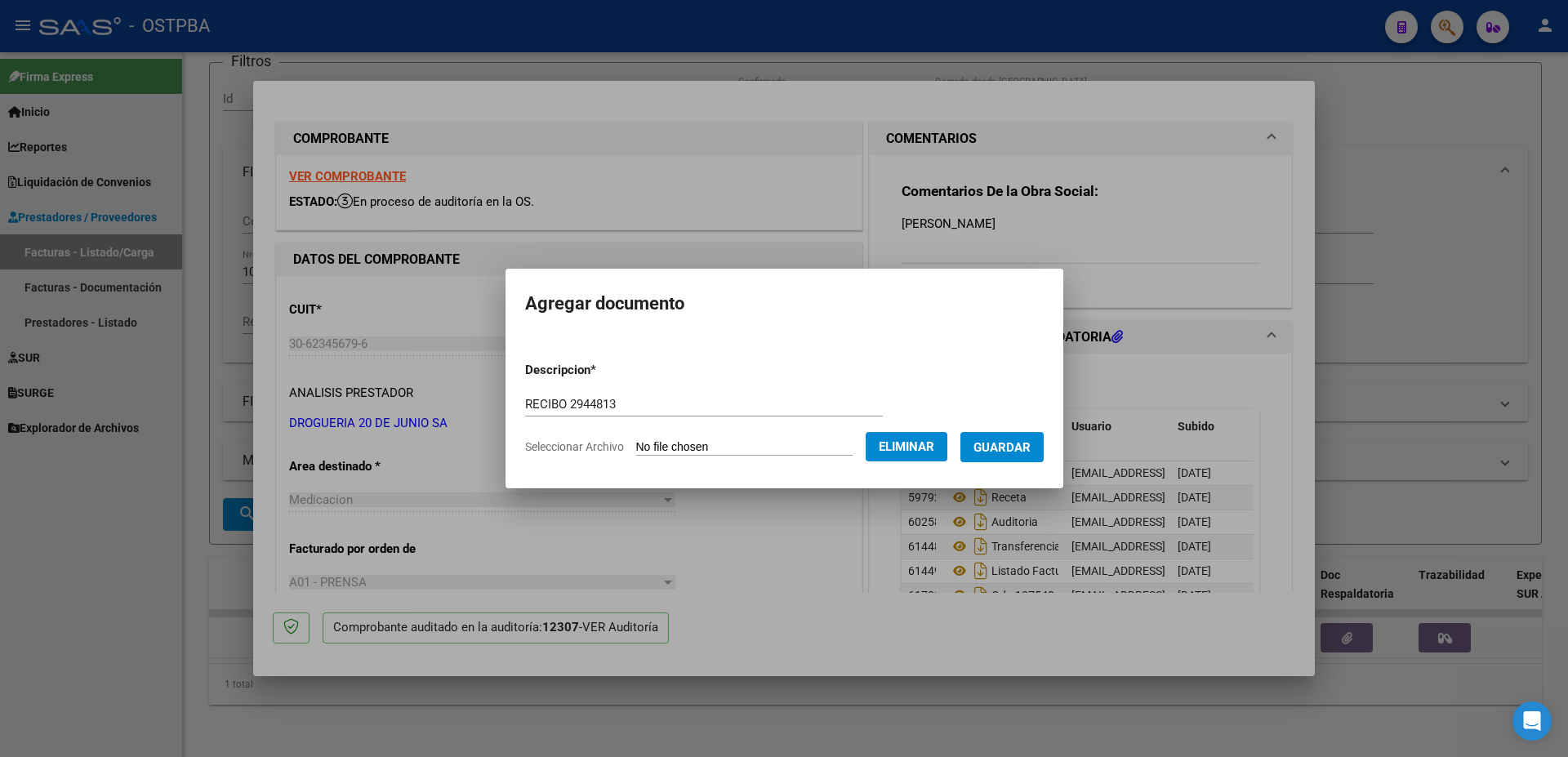
click at [1012, 448] on span "Guardar" at bounding box center [1002, 447] width 57 height 15
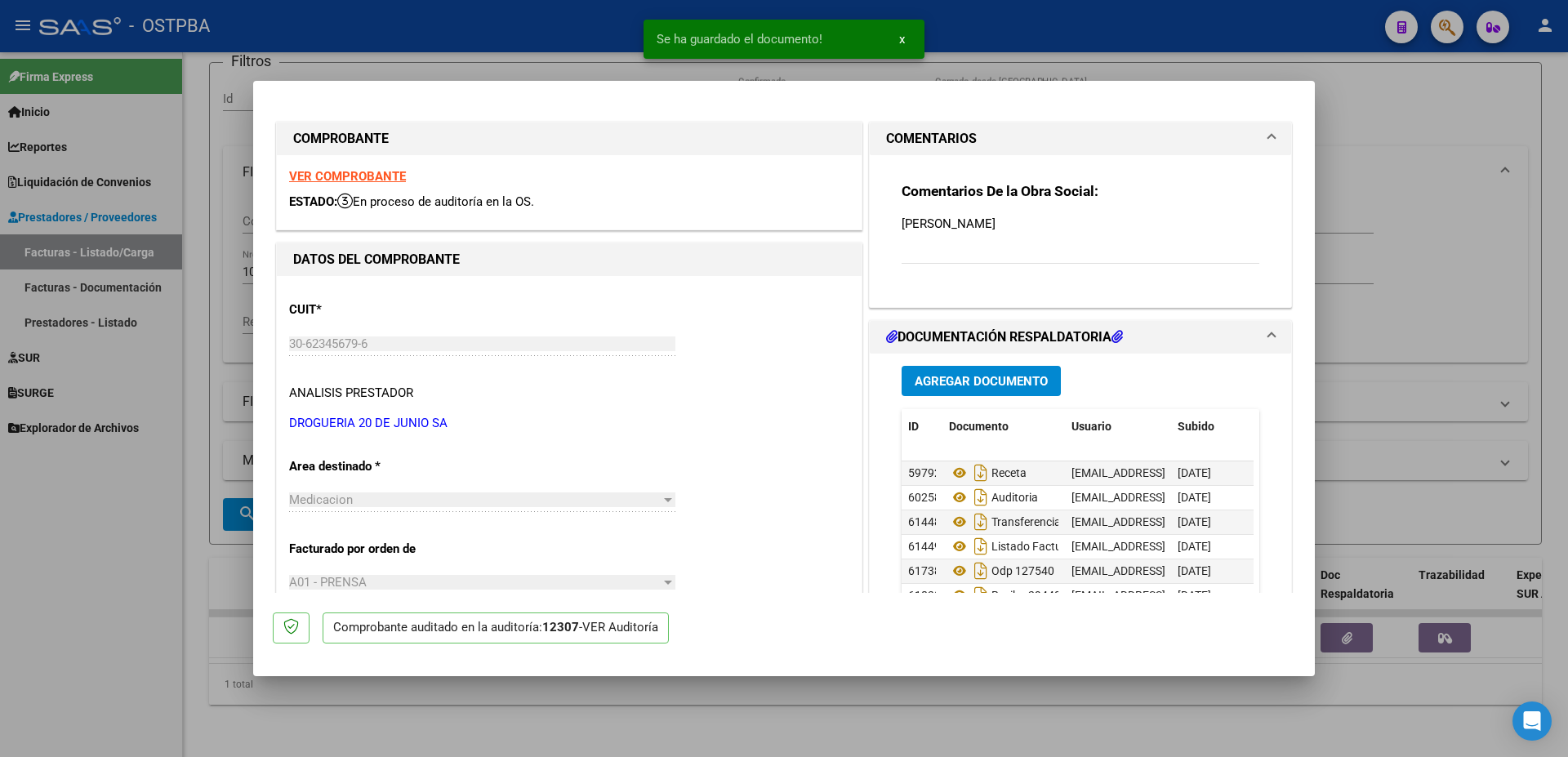
click at [1240, 593] on mat-dialog-actions "Comprobante auditado en la auditoría: 12307 - VER Auditoría" at bounding box center [784, 624] width 1023 height 65
click at [927, 711] on div at bounding box center [784, 378] width 1568 height 757
type input "$ 0,00"
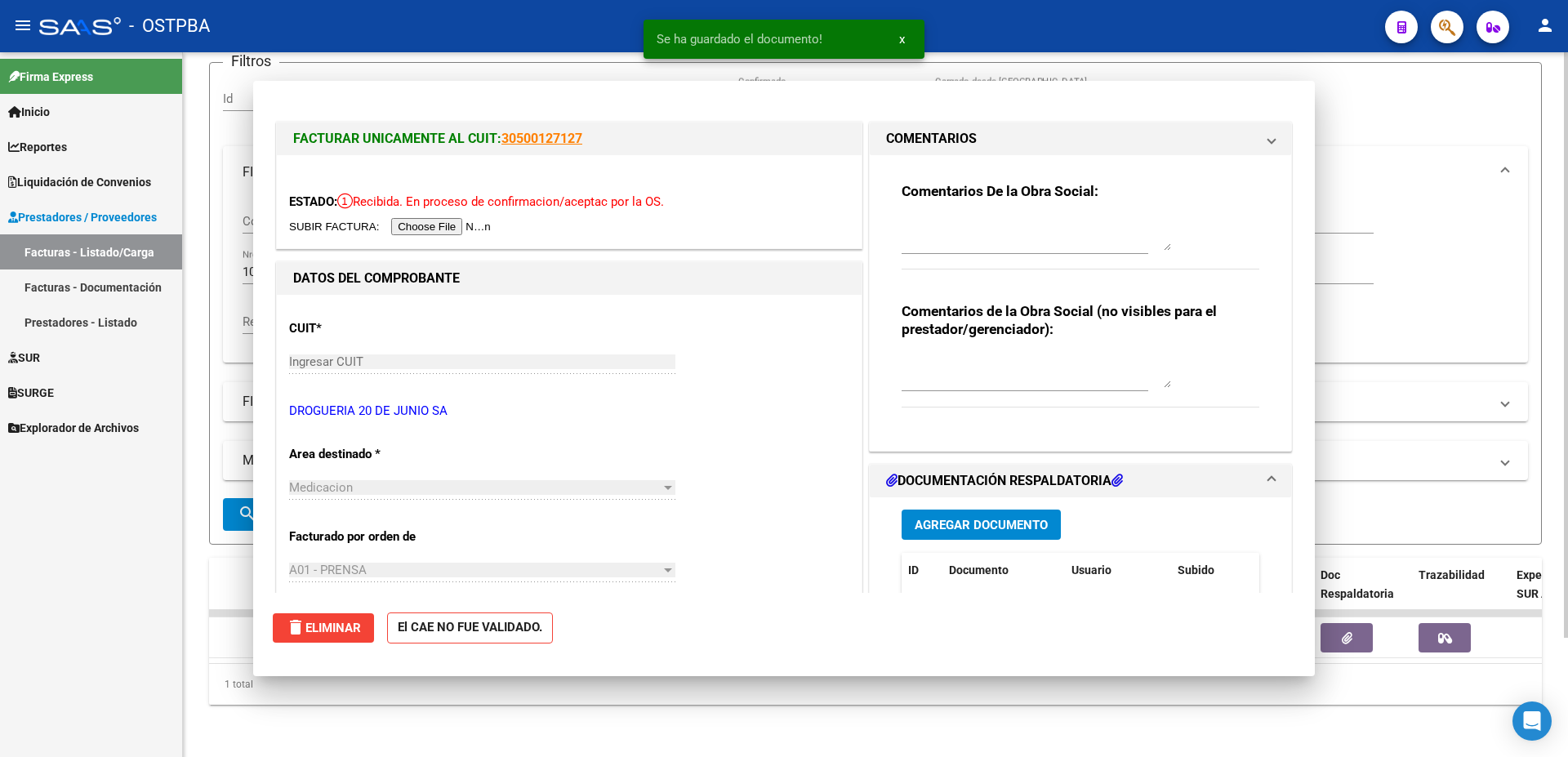
scroll to position [0, 0]
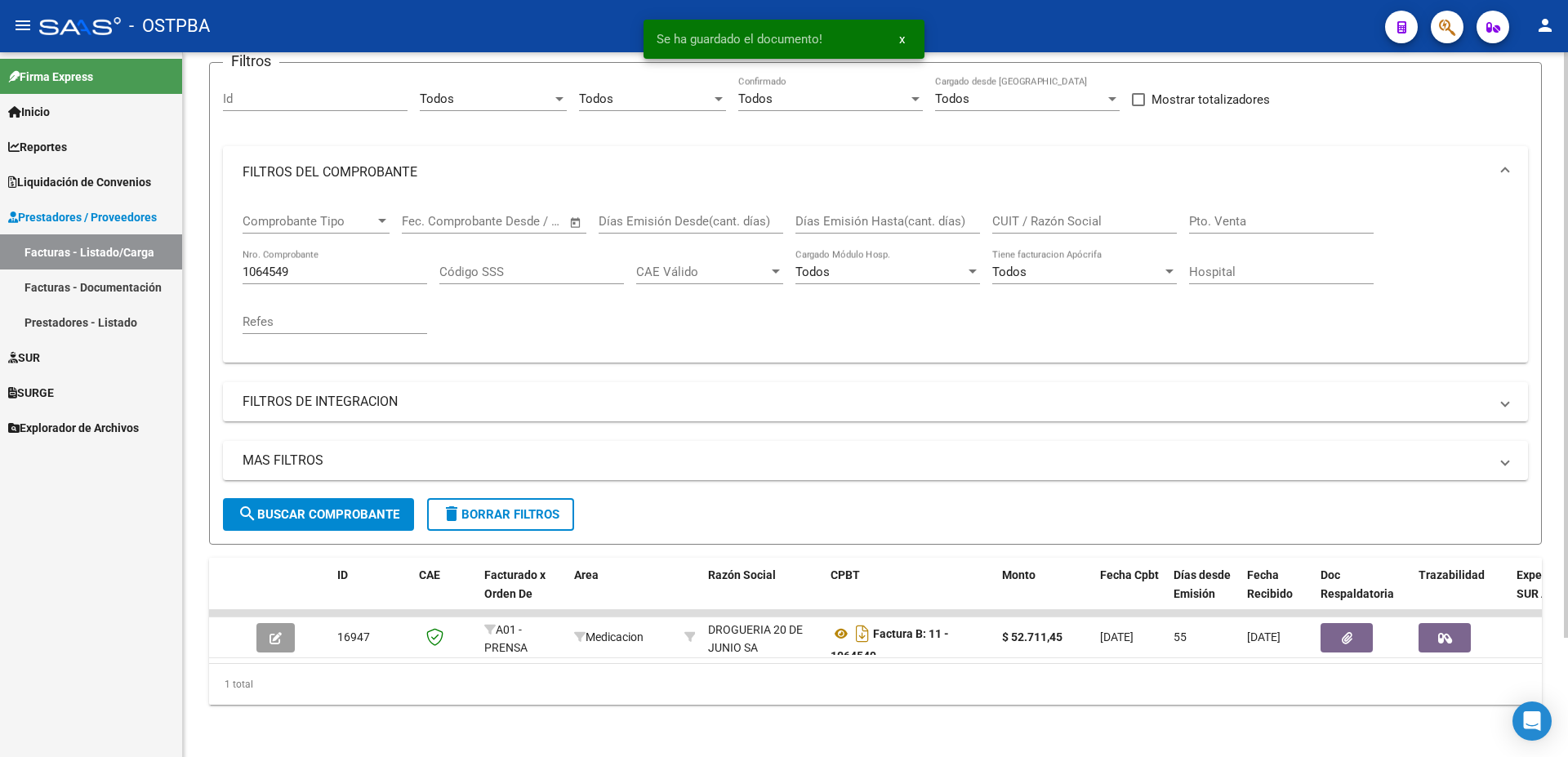
click at [327, 264] on input "1064549" at bounding box center [335, 272] width 185 height 15
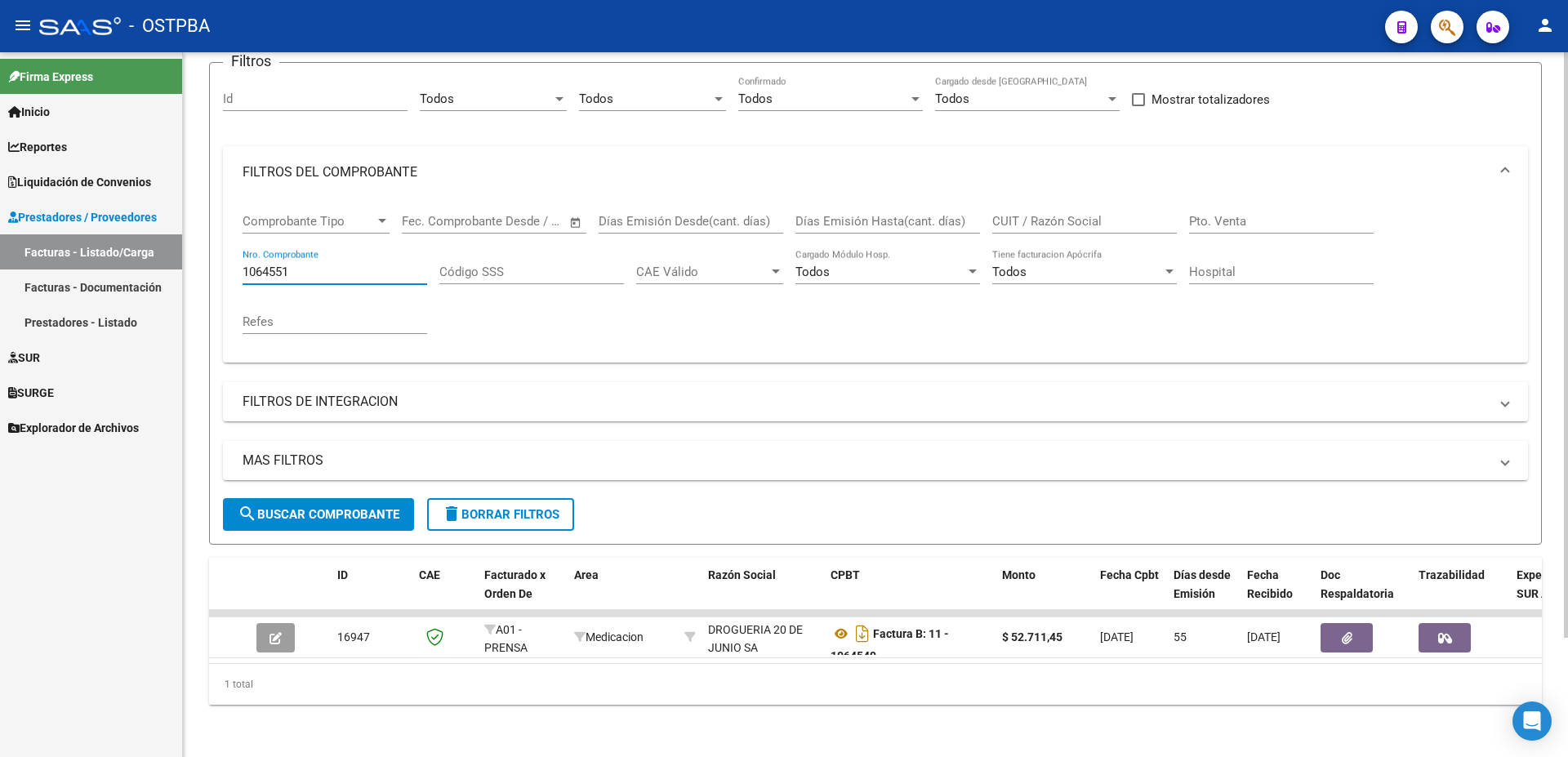
type input "1064551"
click at [297, 498] on button "search Buscar Comprobante" at bounding box center [318, 514] width 191 height 33
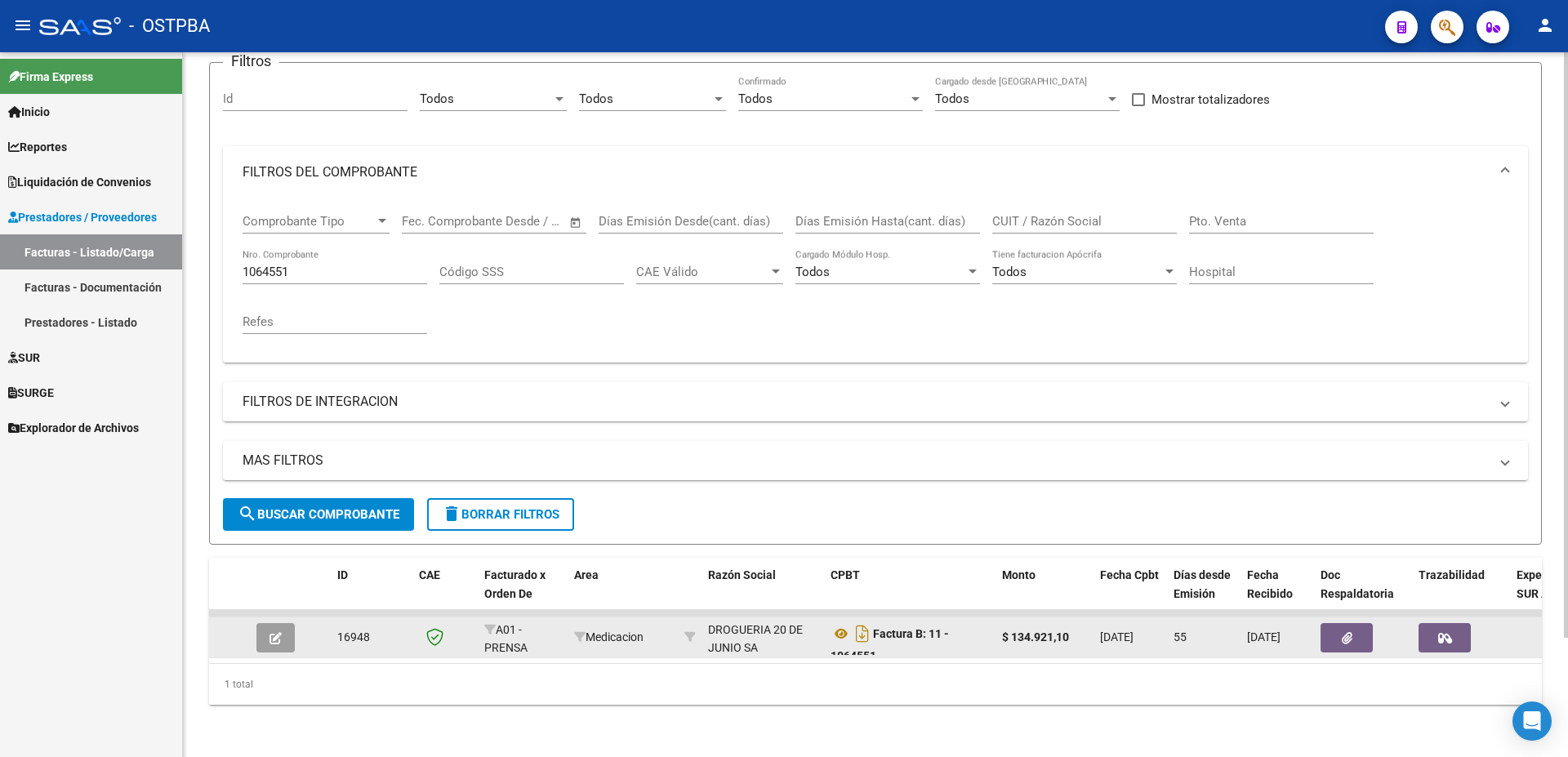
click at [275, 632] on icon "button" at bounding box center [275, 637] width 12 height 12
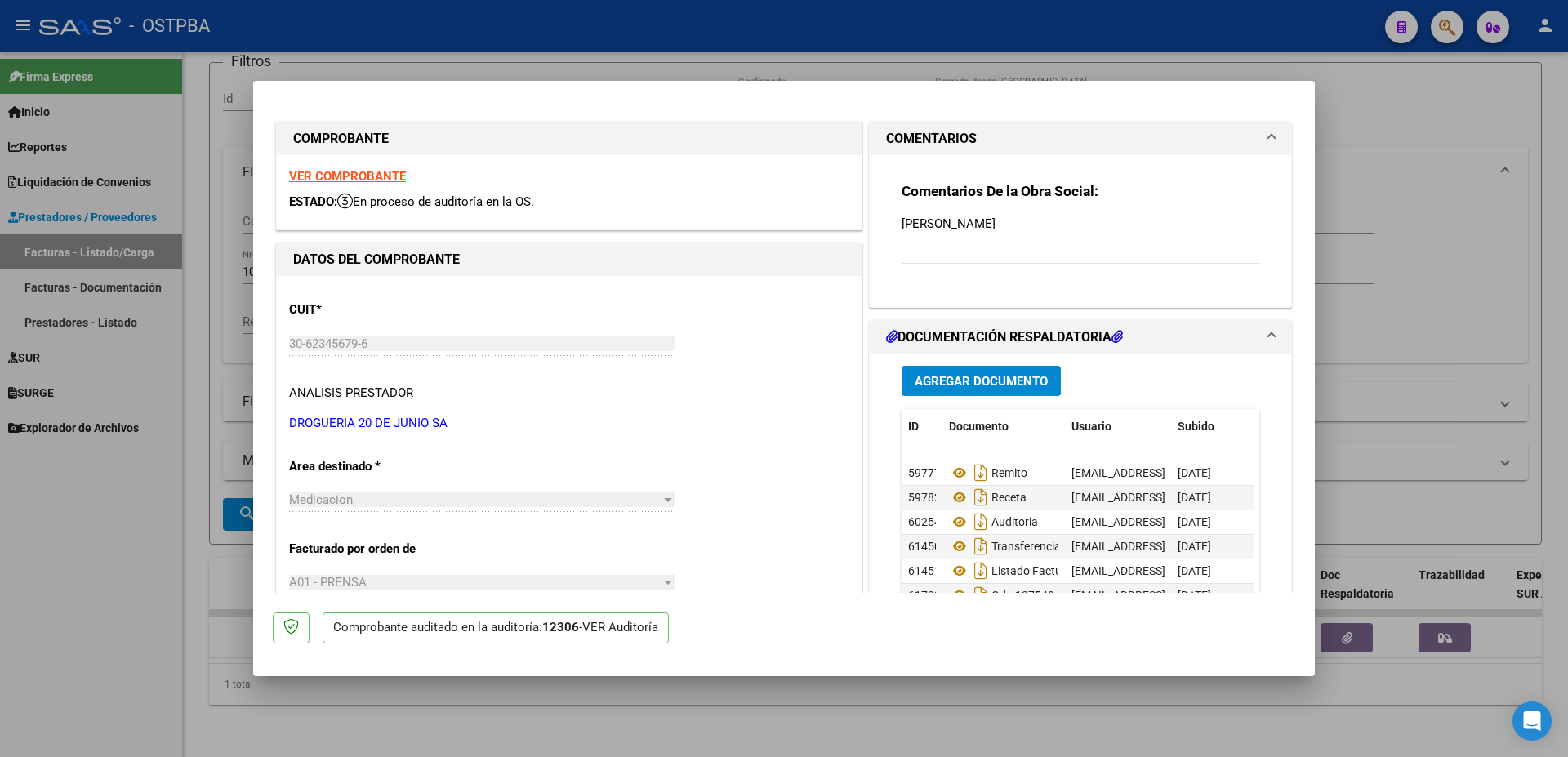
click at [965, 376] on span "Agregar Documento" at bounding box center [981, 382] width 133 height 15
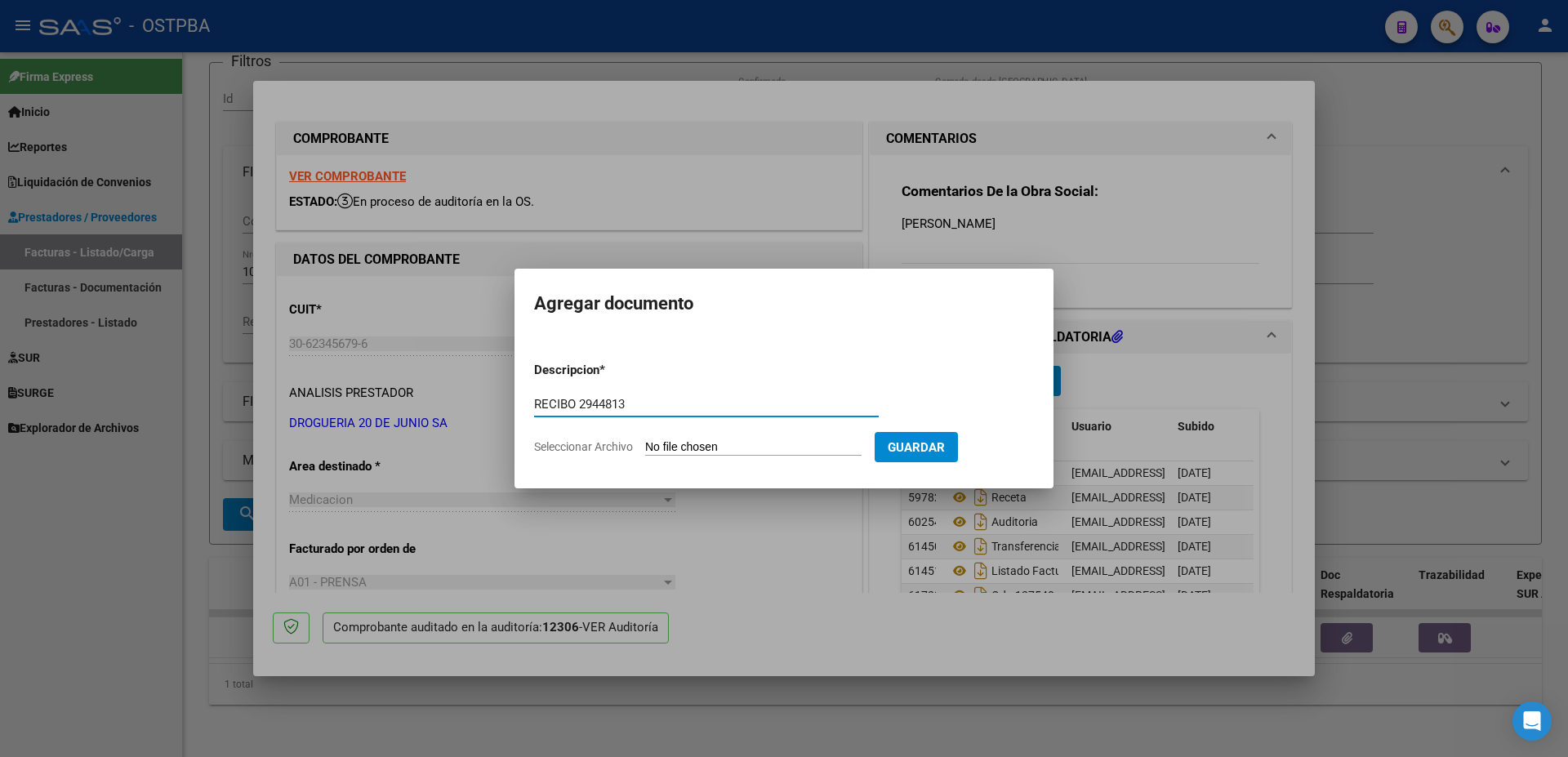
type input "RECIBO 2944813"
click at [724, 443] on input "Seleccionar Archivo" at bounding box center [754, 447] width 216 height 15
type input "C:\fakepath\IMG_20250910_0002.pdf"
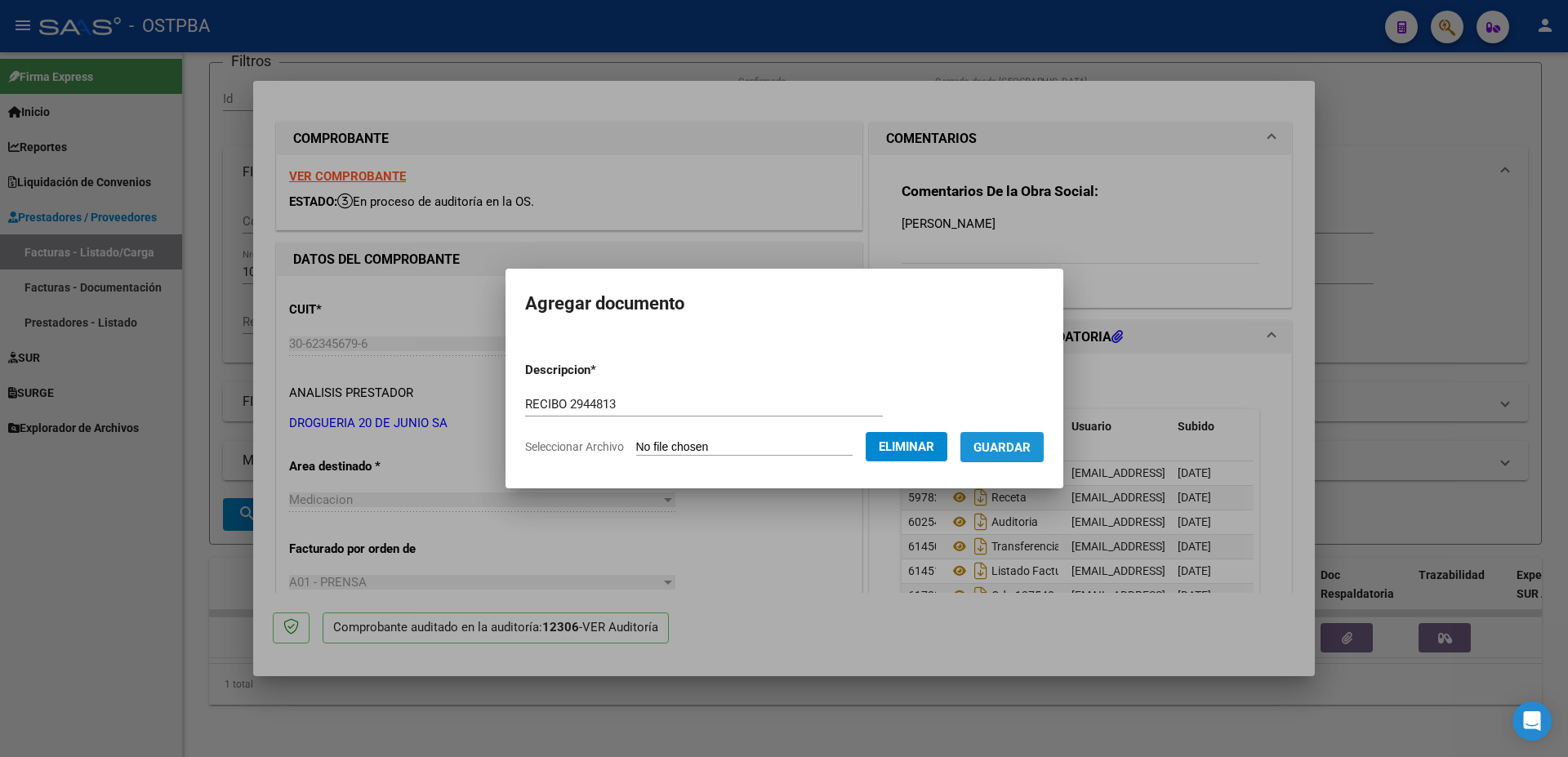
click at [1015, 443] on span "Guardar" at bounding box center [1002, 447] width 57 height 15
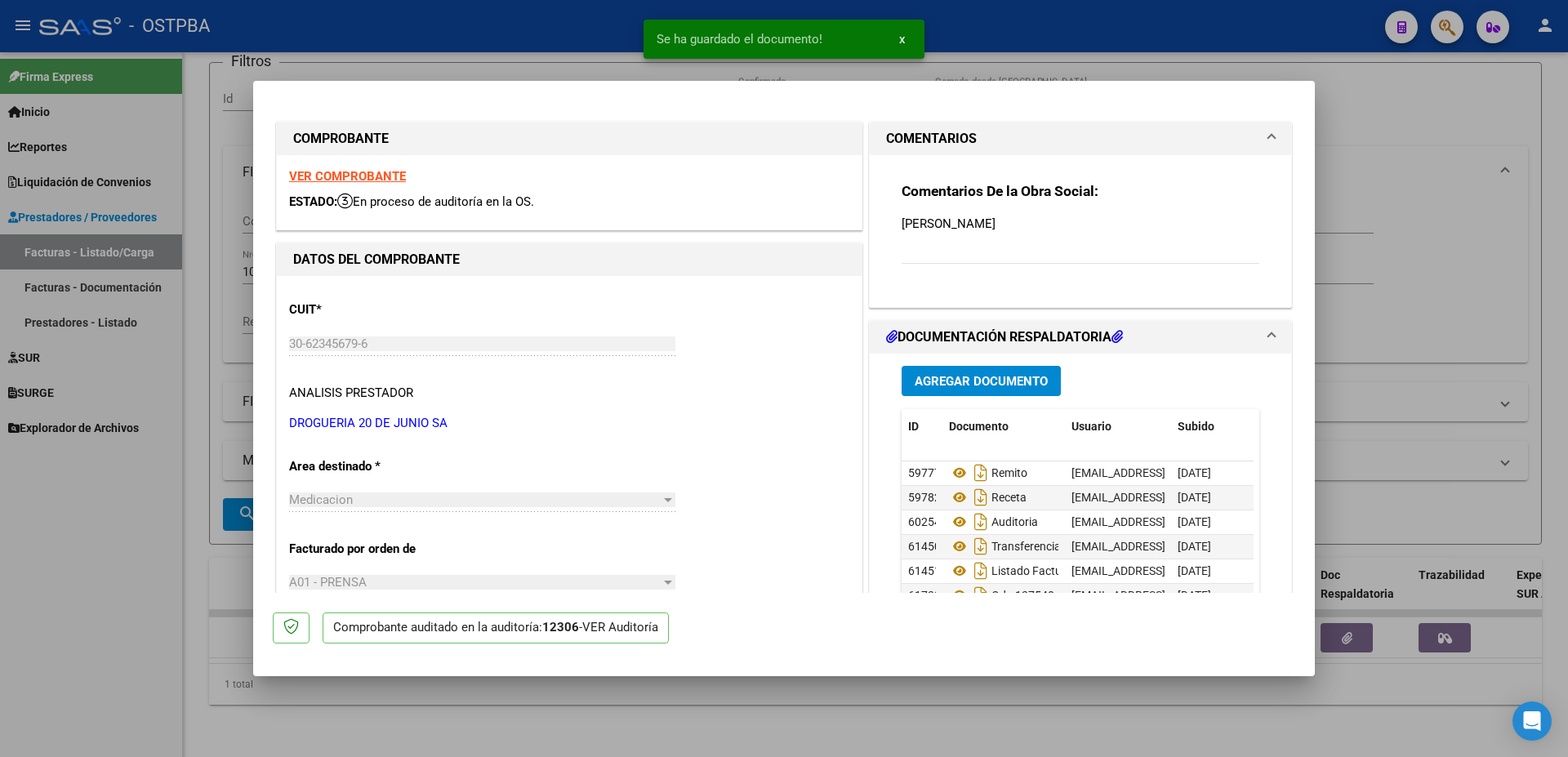
click at [1006, 712] on div at bounding box center [784, 378] width 1568 height 757
type input "$ 0,00"
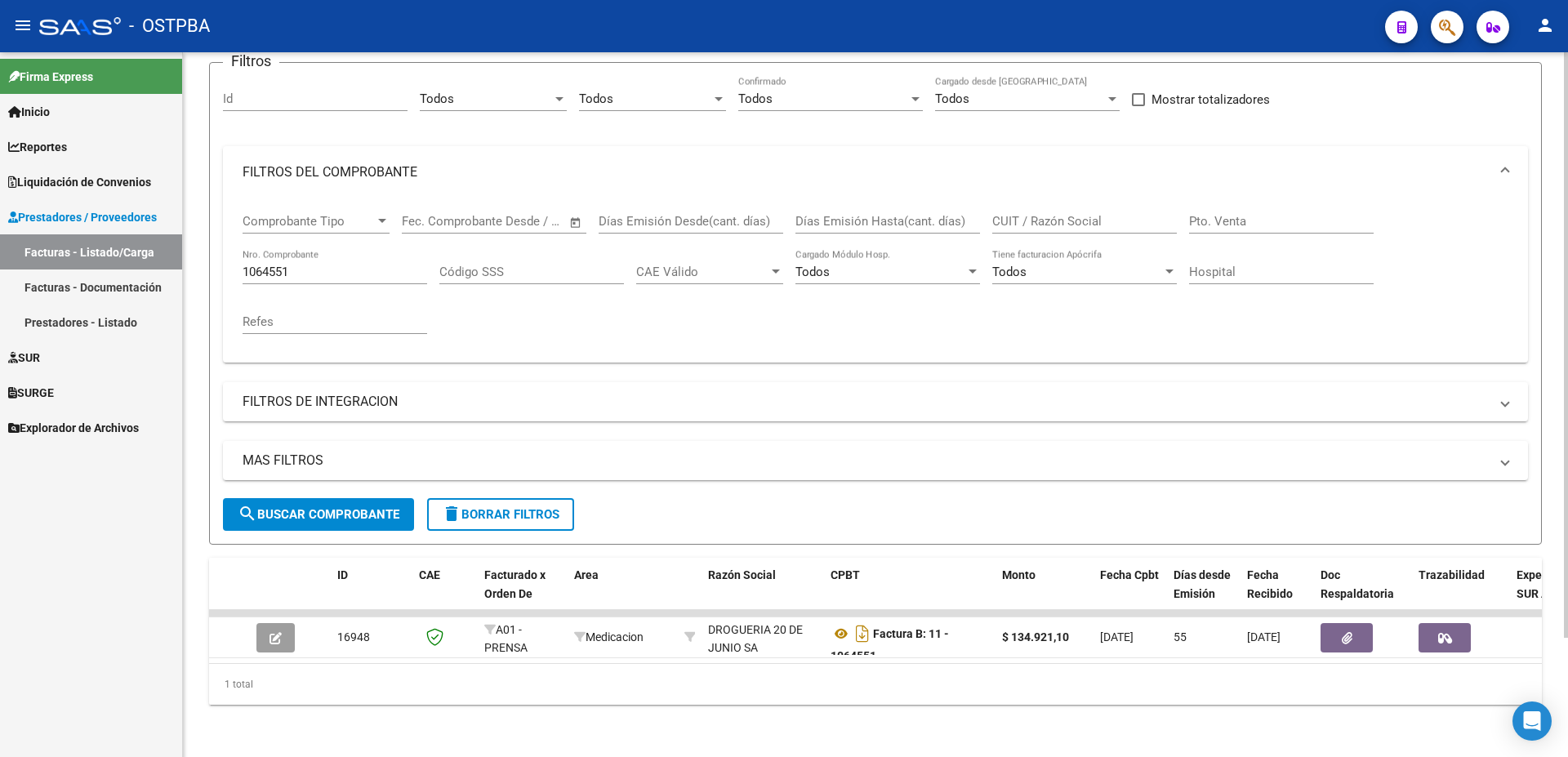
click at [321, 264] on input "1064551" at bounding box center [335, 272] width 185 height 15
type input "1065775"
click at [339, 507] on span "search Buscar Comprobante" at bounding box center [318, 514] width 162 height 15
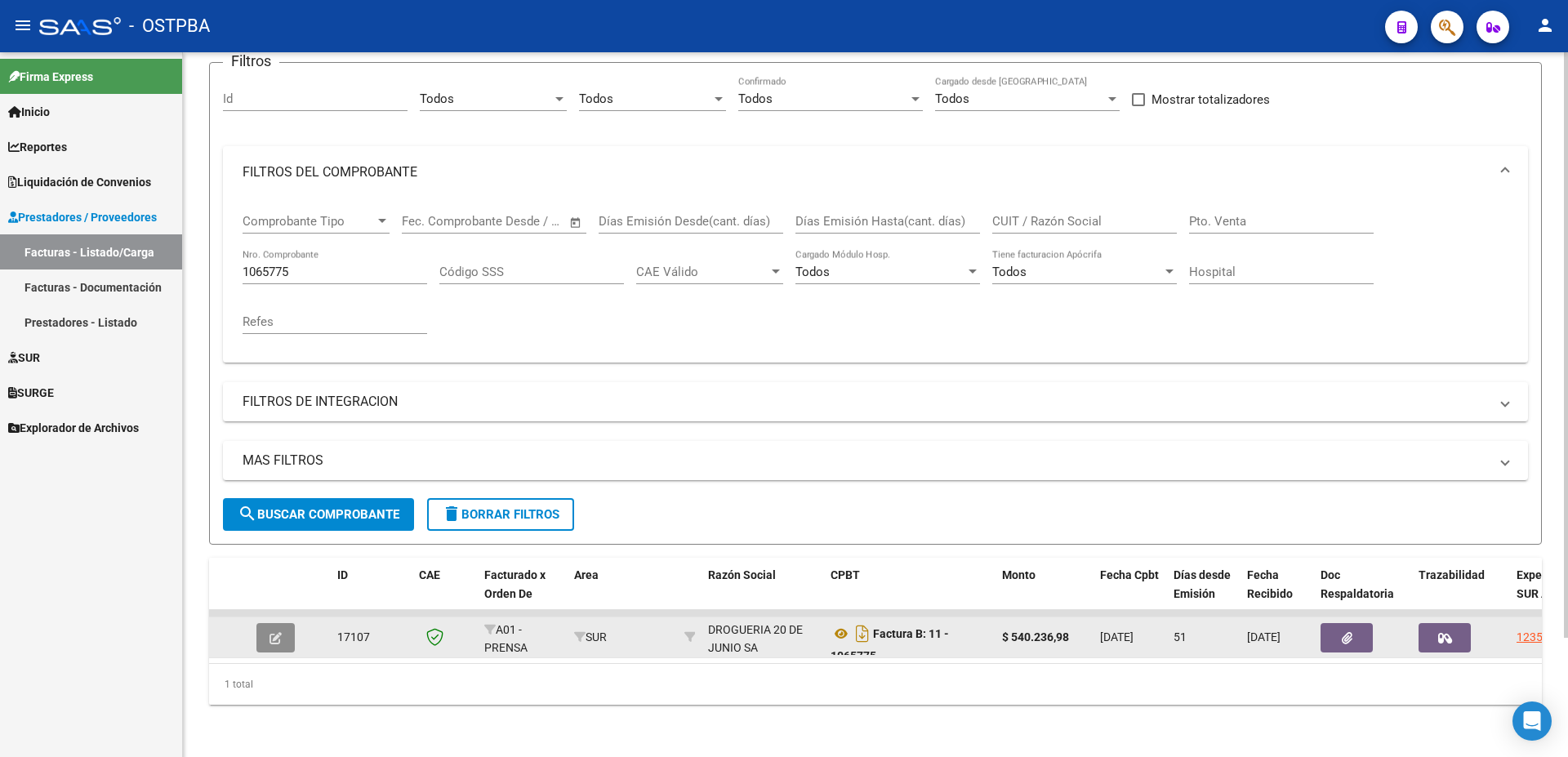
click at [285, 623] on button "button" at bounding box center [275, 638] width 38 height 29
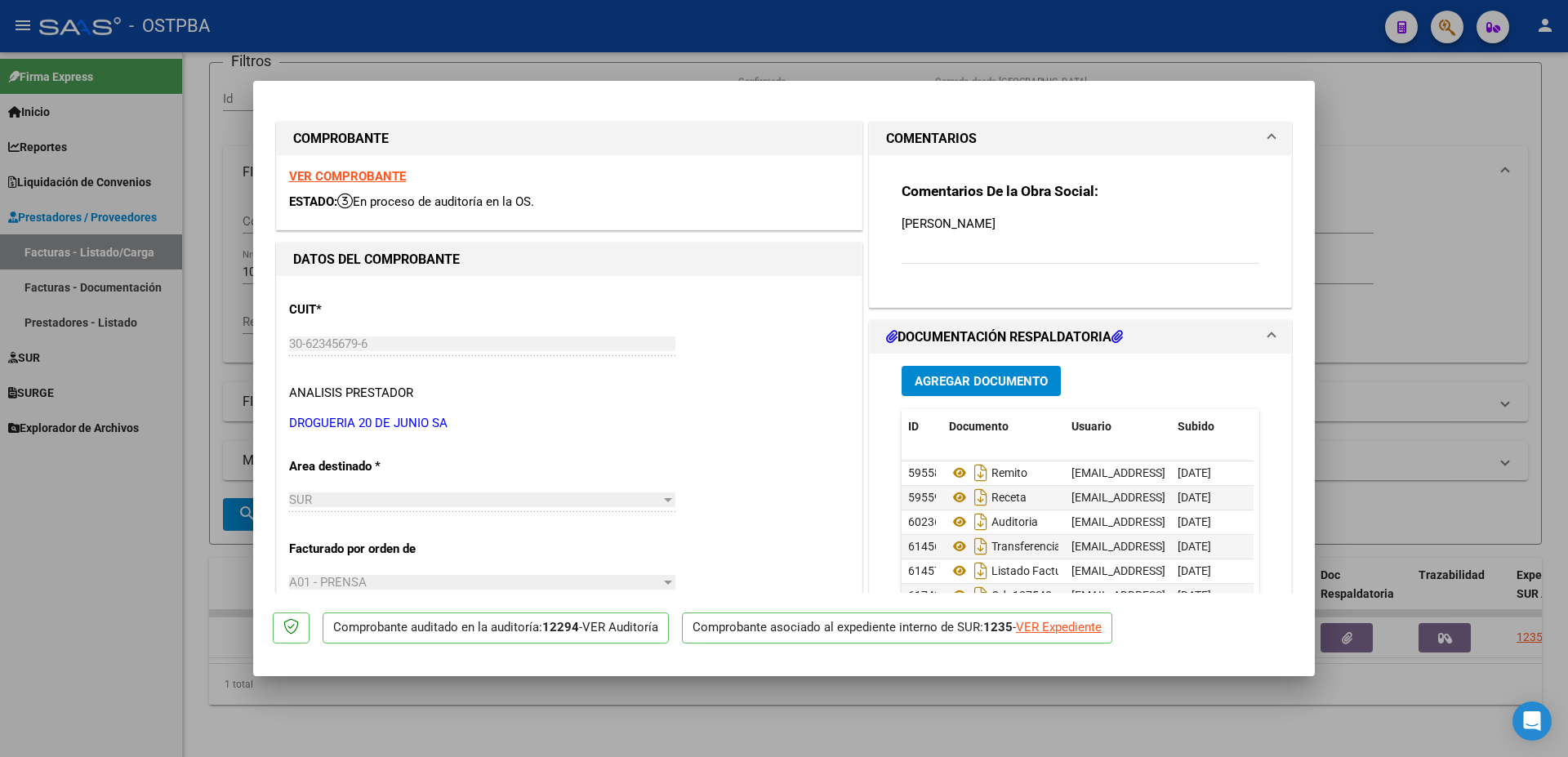
click at [940, 377] on span "Agregar Documento" at bounding box center [981, 382] width 133 height 15
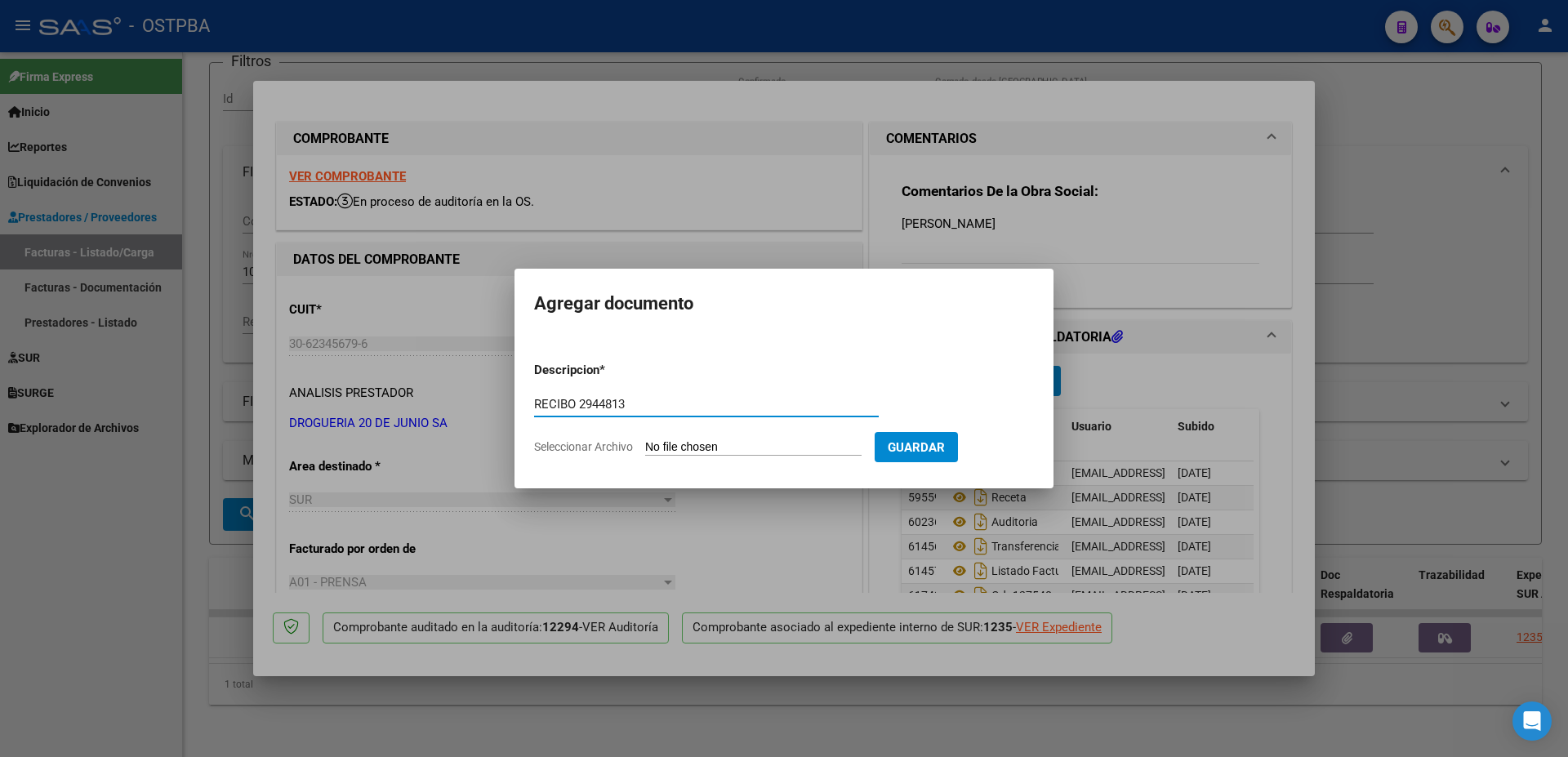
type input "RECIBO 2944813"
click at [706, 447] on input "Seleccionar Archivo" at bounding box center [754, 447] width 216 height 15
type input "C:\fakepath\IMG_20250910_0002.pdf"
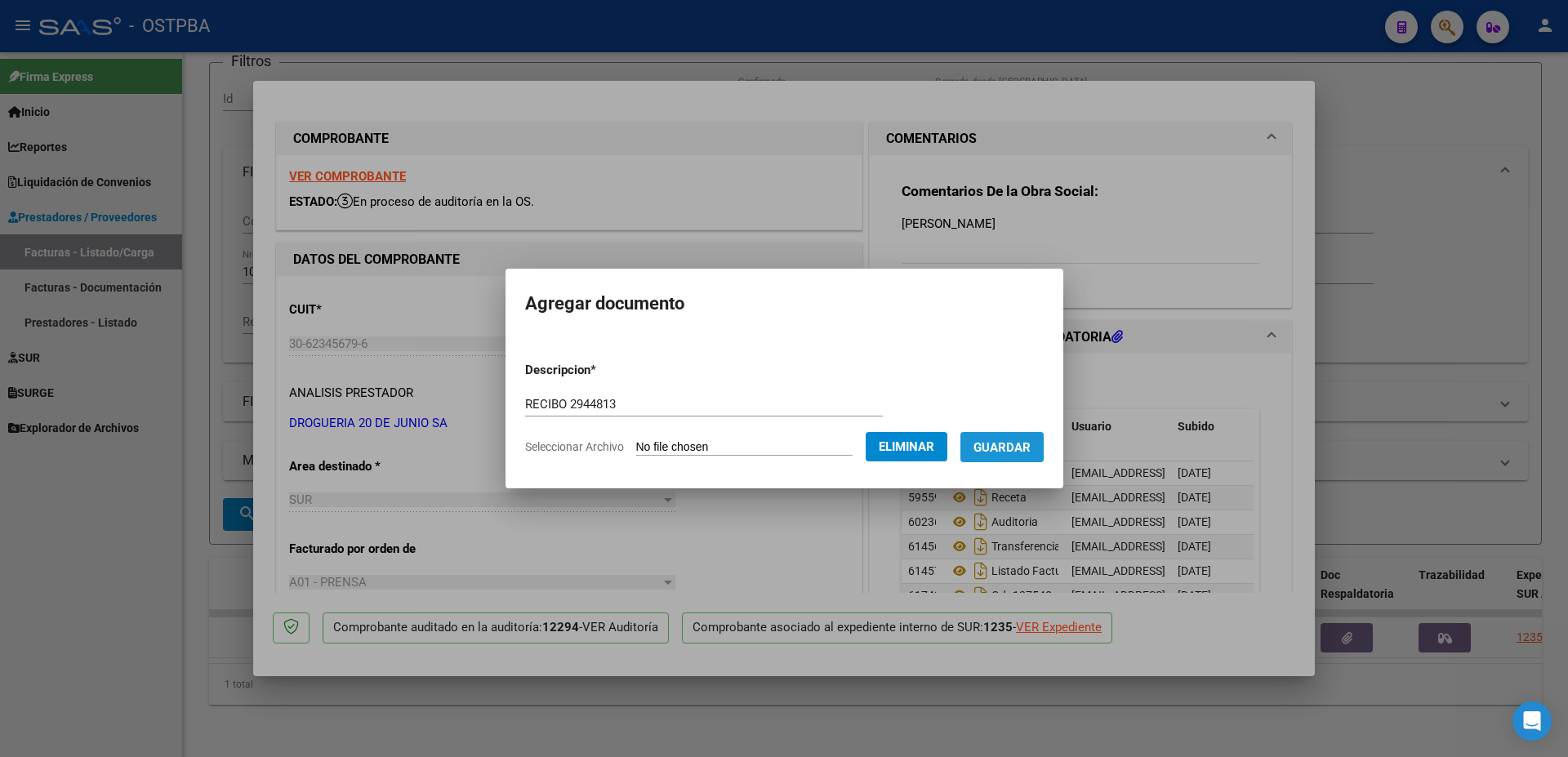
click at [1009, 441] on span "Guardar" at bounding box center [1002, 447] width 57 height 15
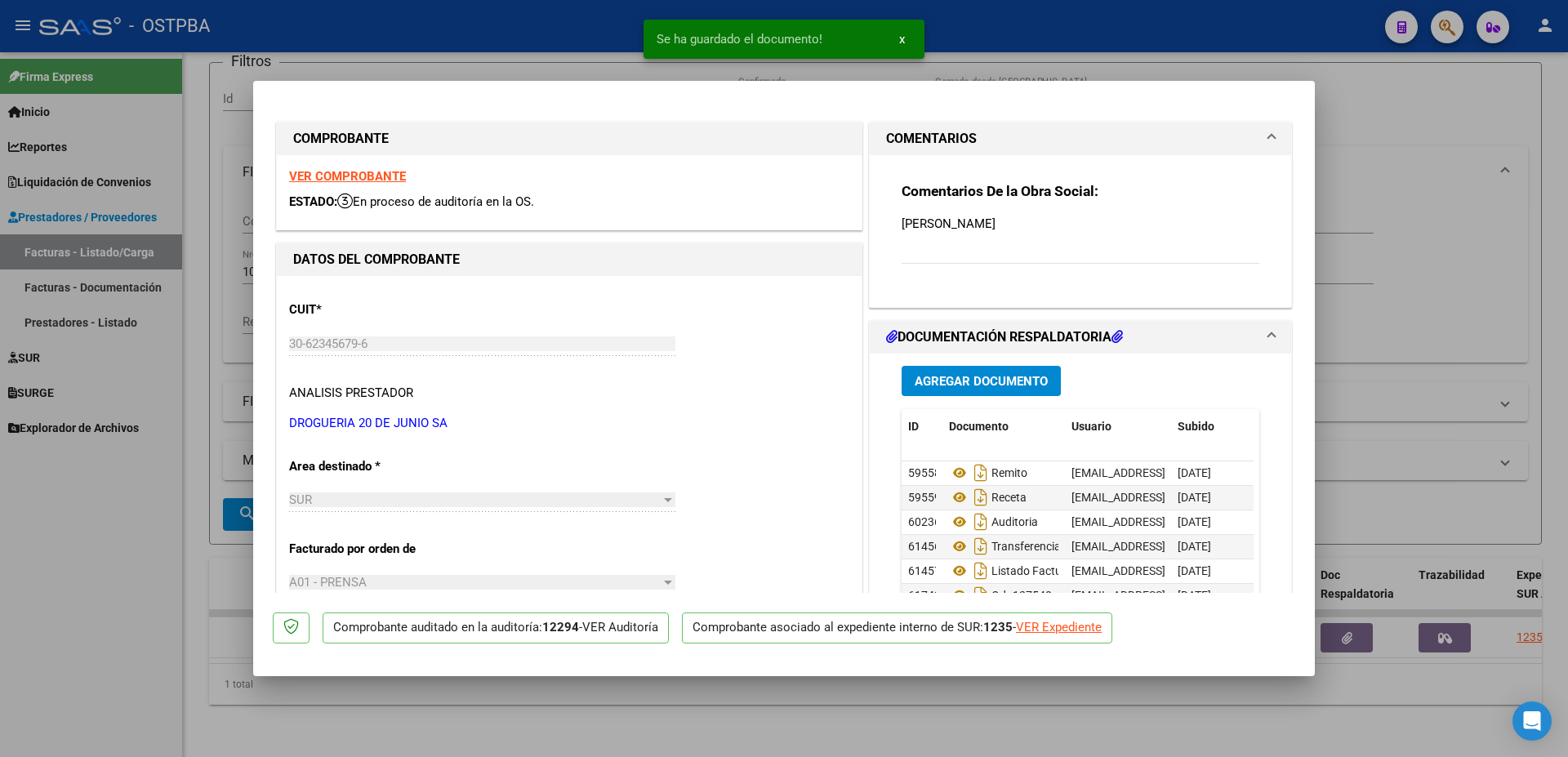
click at [874, 703] on div at bounding box center [784, 378] width 1568 height 757
